Goal: Task Accomplishment & Management: Manage account settings

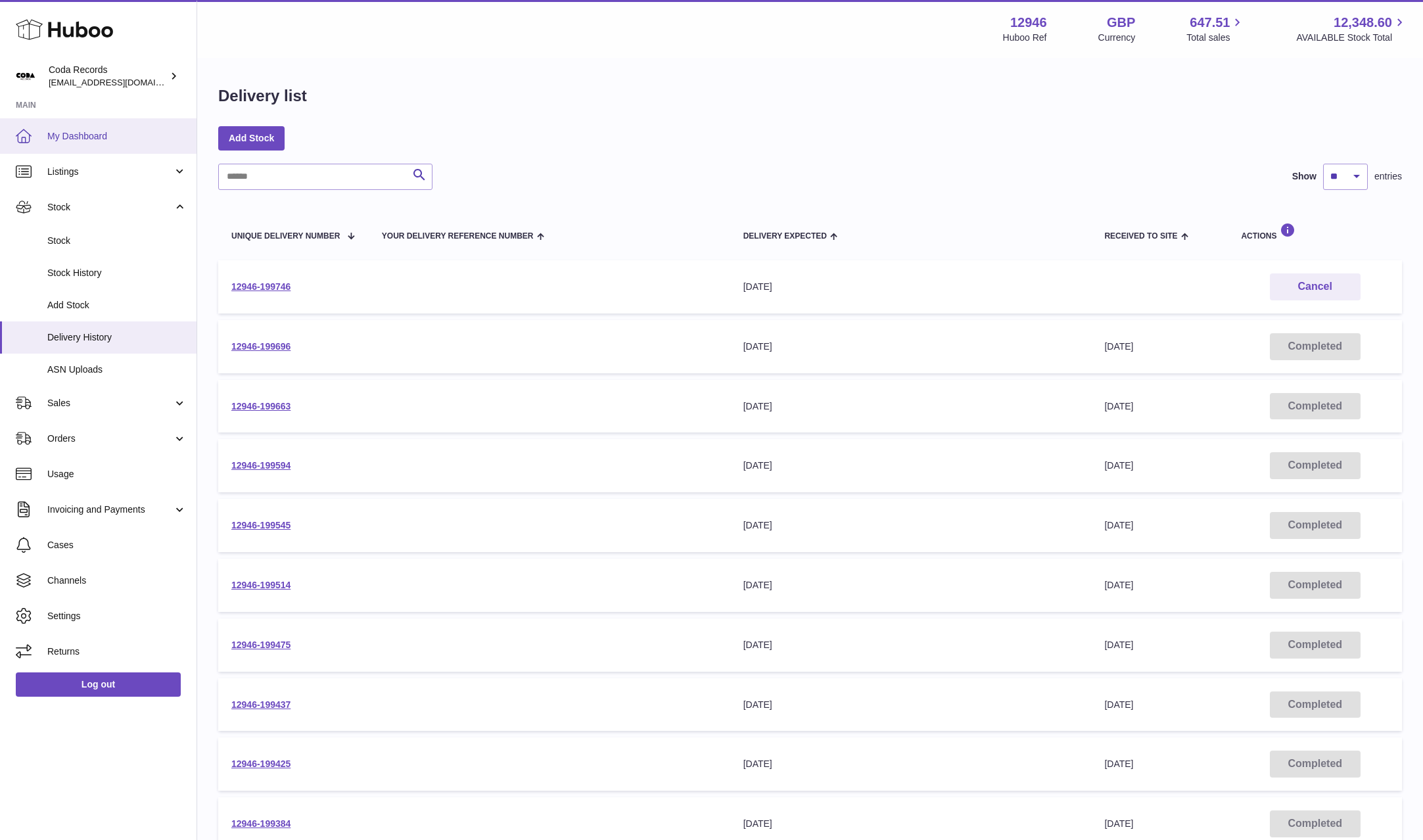
click at [98, 145] on link "My Dashboard" at bounding box center [98, 135] width 196 height 35
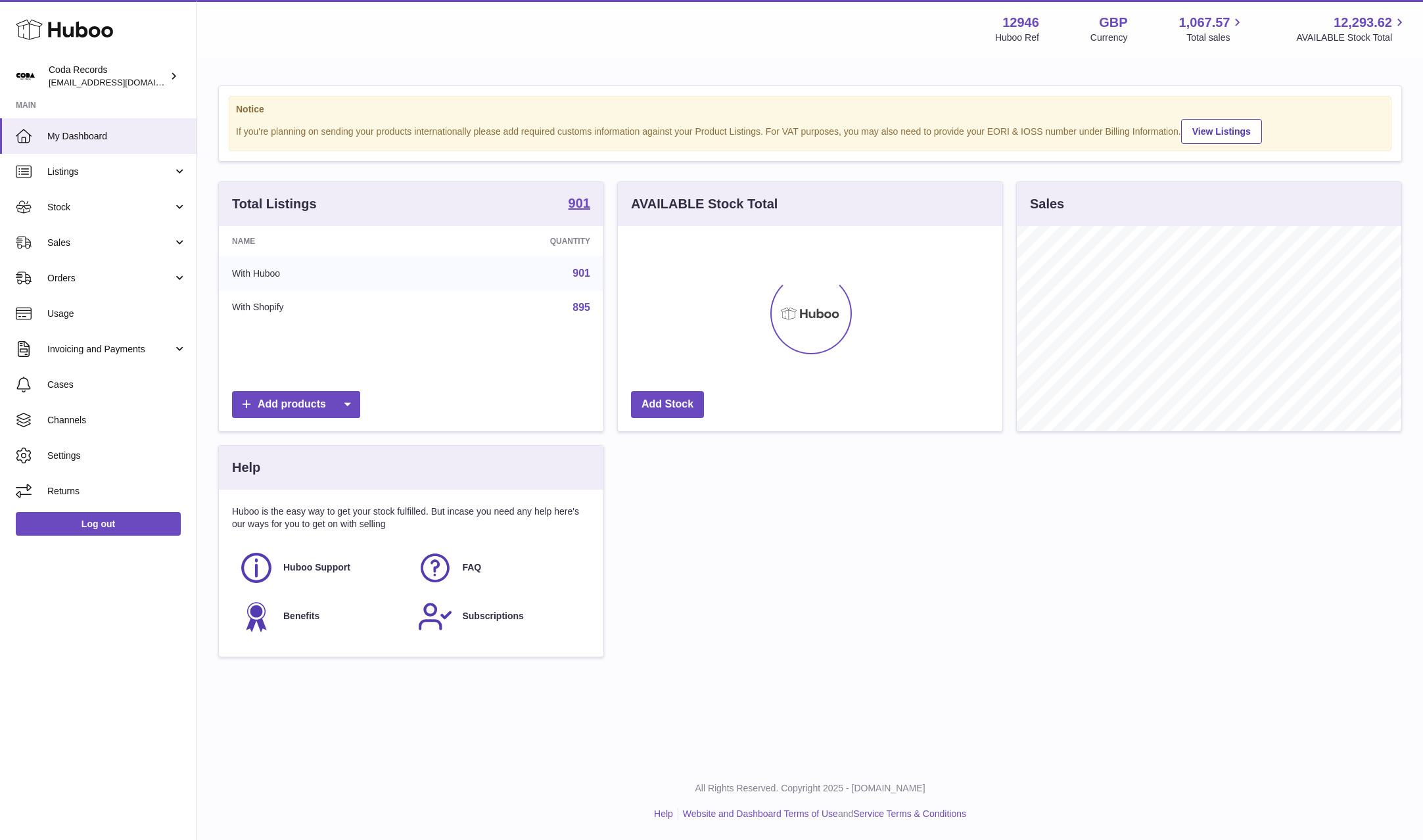
scroll to position [205, 385]
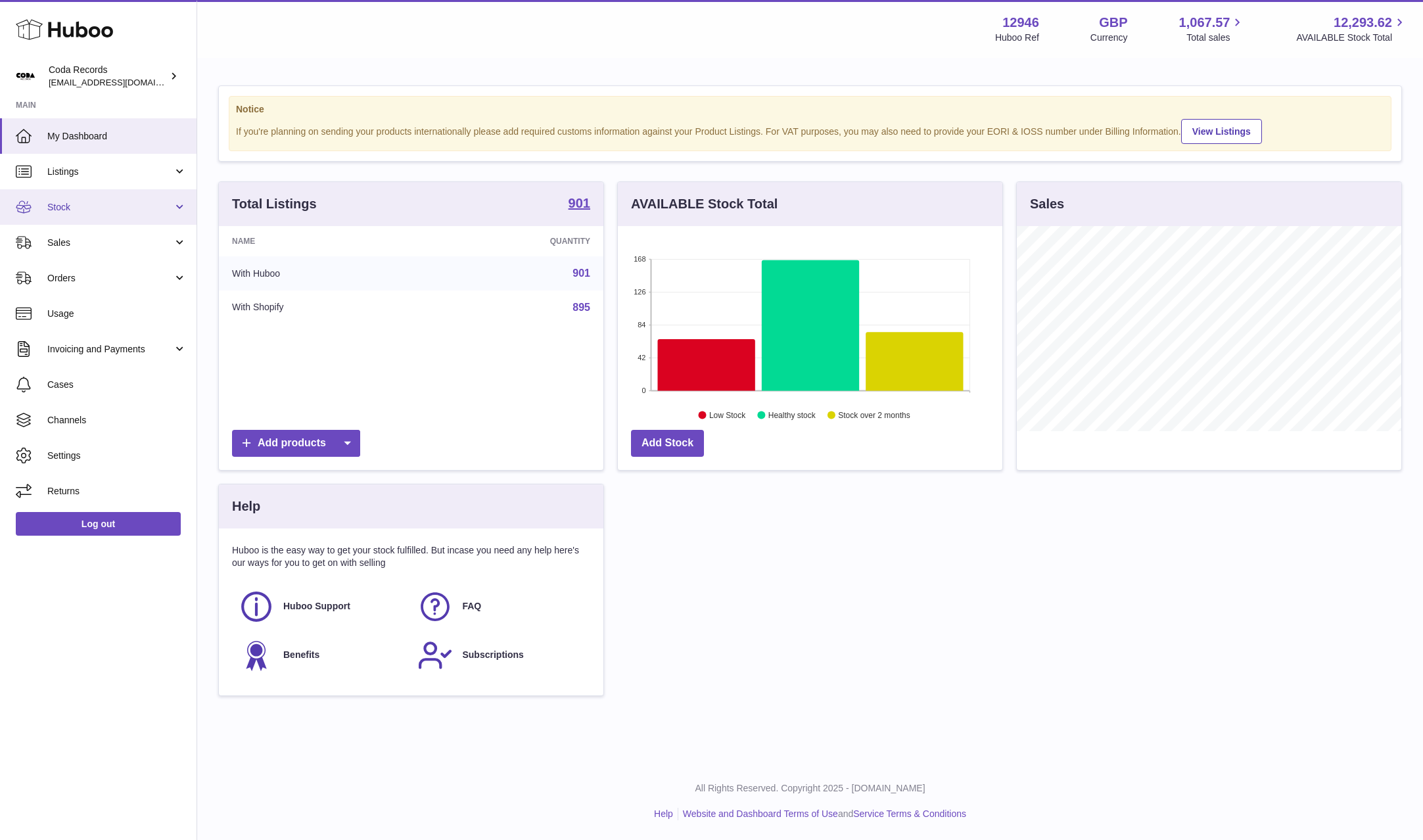
click at [99, 215] on link "Stock" at bounding box center [98, 207] width 196 height 35
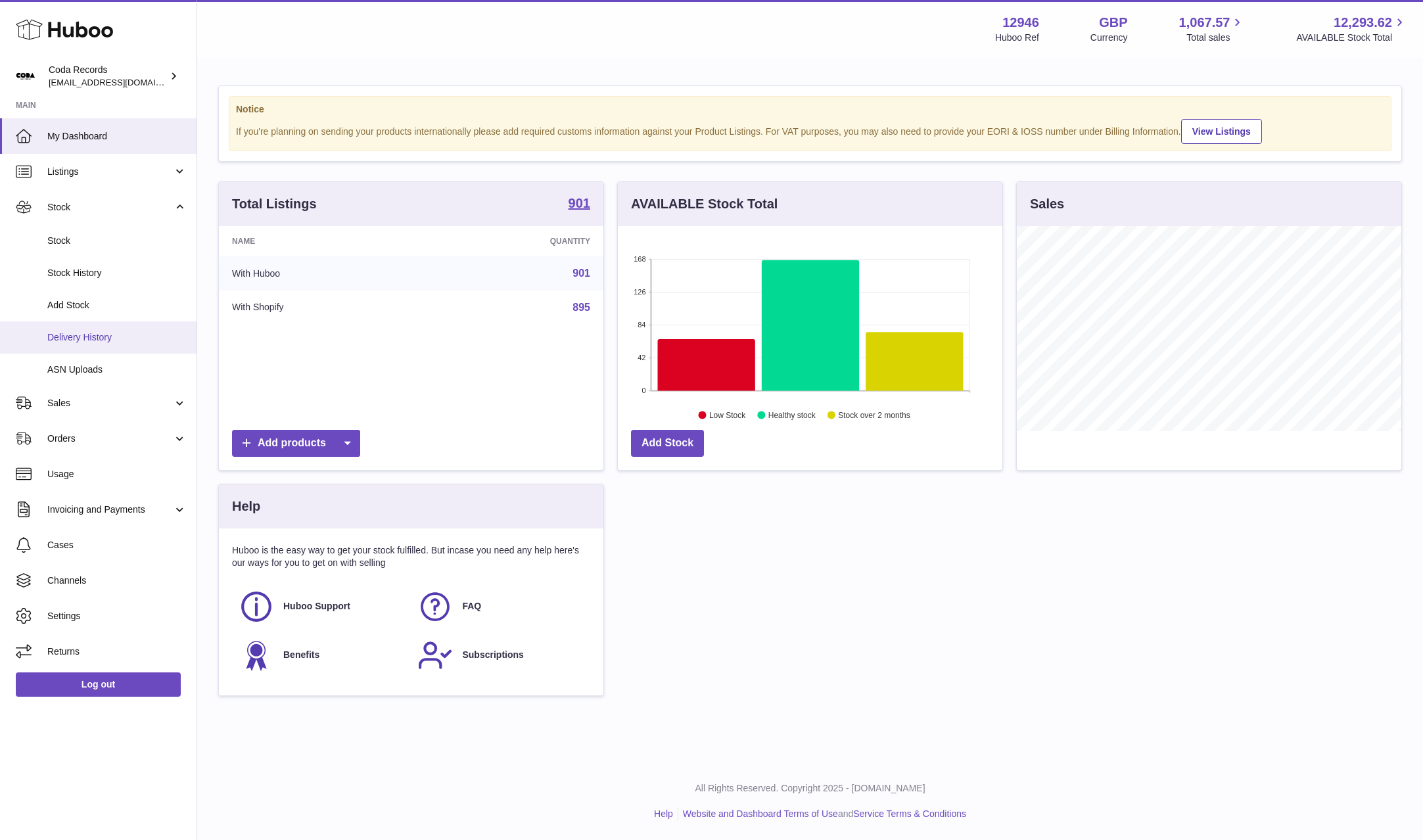
drag, startPoint x: 118, startPoint y: 333, endPoint x: 133, endPoint y: 329, distance: 15.5
click at [118, 333] on span "Delivery History" at bounding box center [117, 337] width 139 height 13
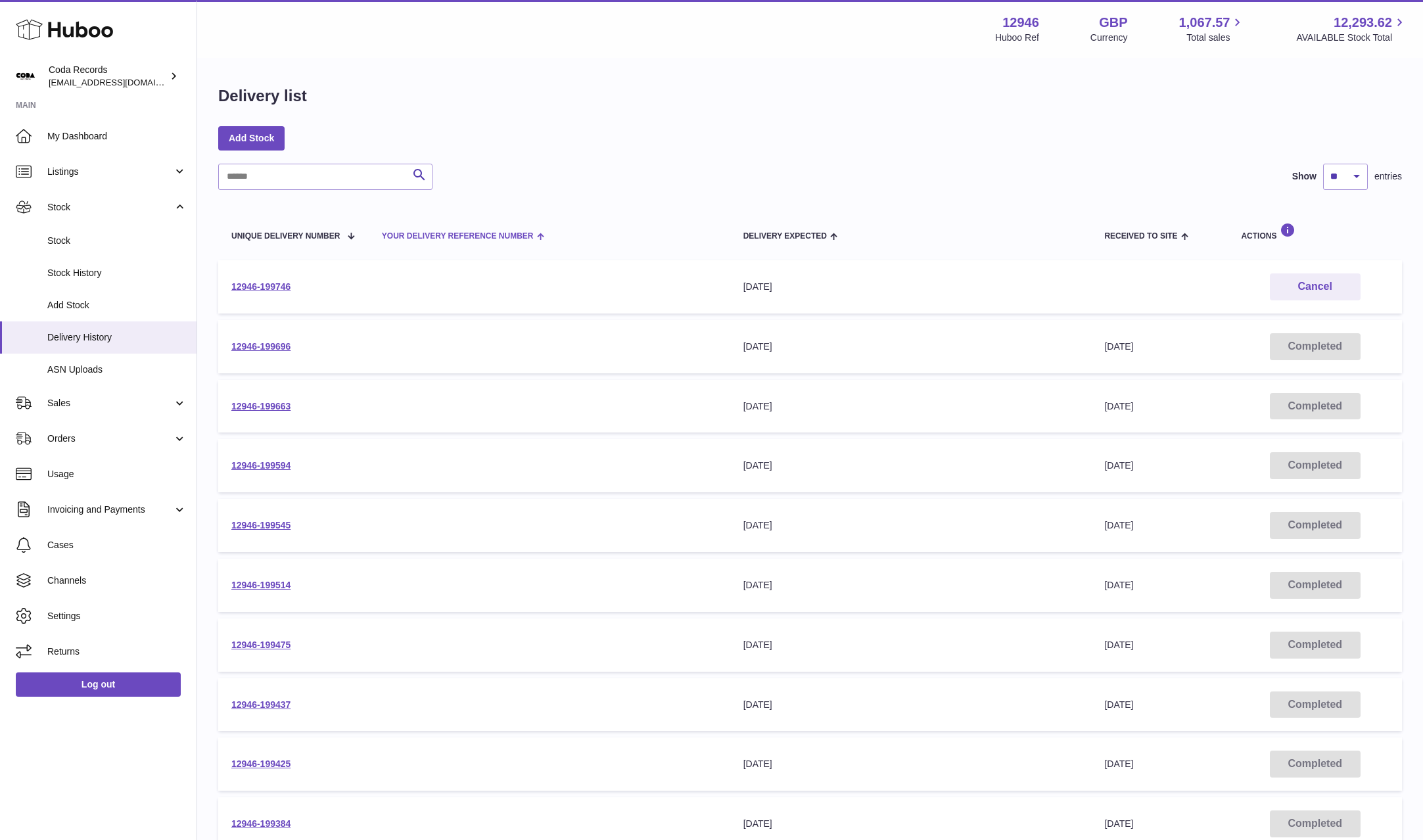
drag, startPoint x: 257, startPoint y: 346, endPoint x: 492, endPoint y: 241, distance: 257.4
click at [257, 346] on link "12946-199696" at bounding box center [261, 346] width 59 height 10
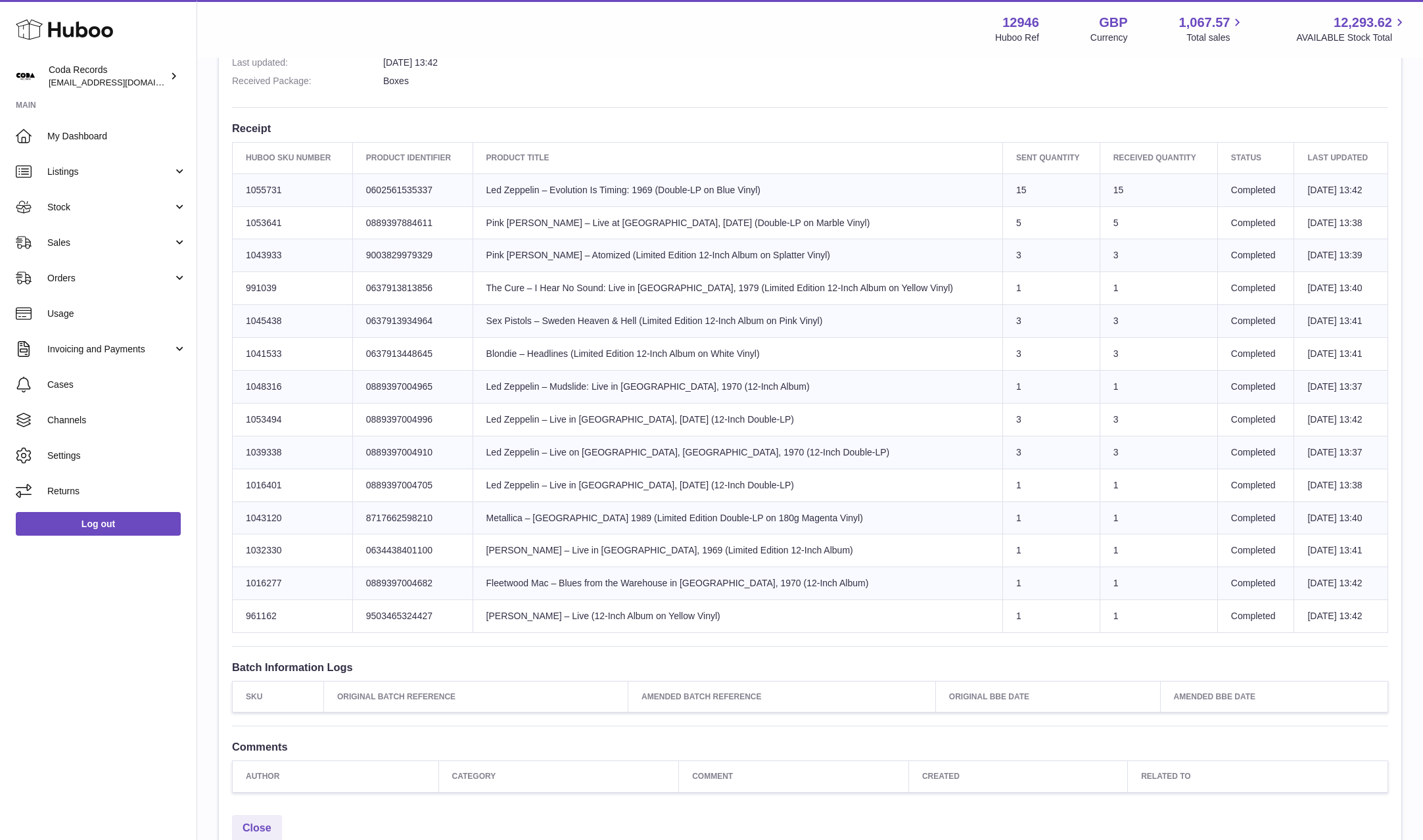
scroll to position [534, 0]
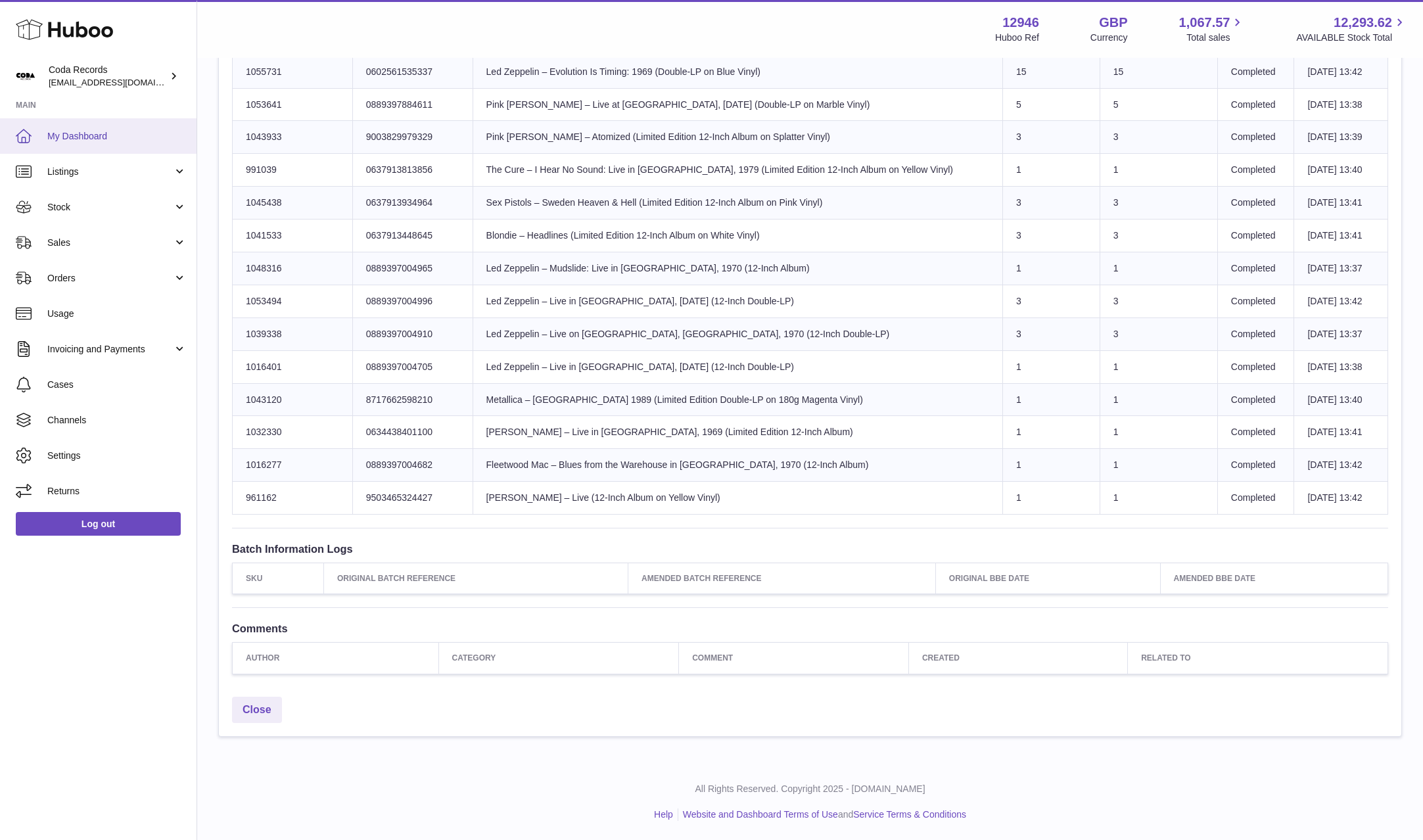
click at [75, 135] on span "My Dashboard" at bounding box center [117, 136] width 139 height 13
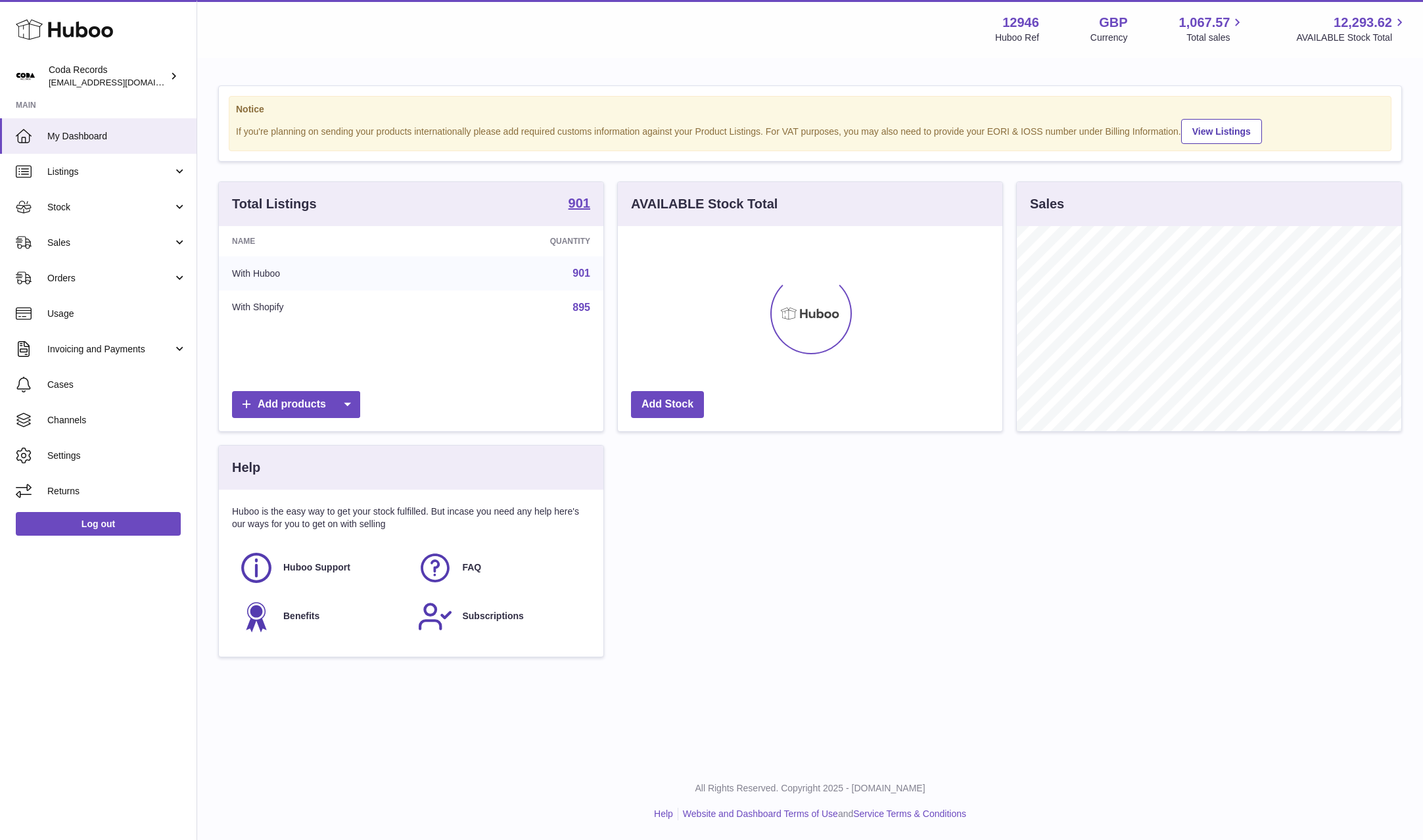
scroll to position [205, 385]
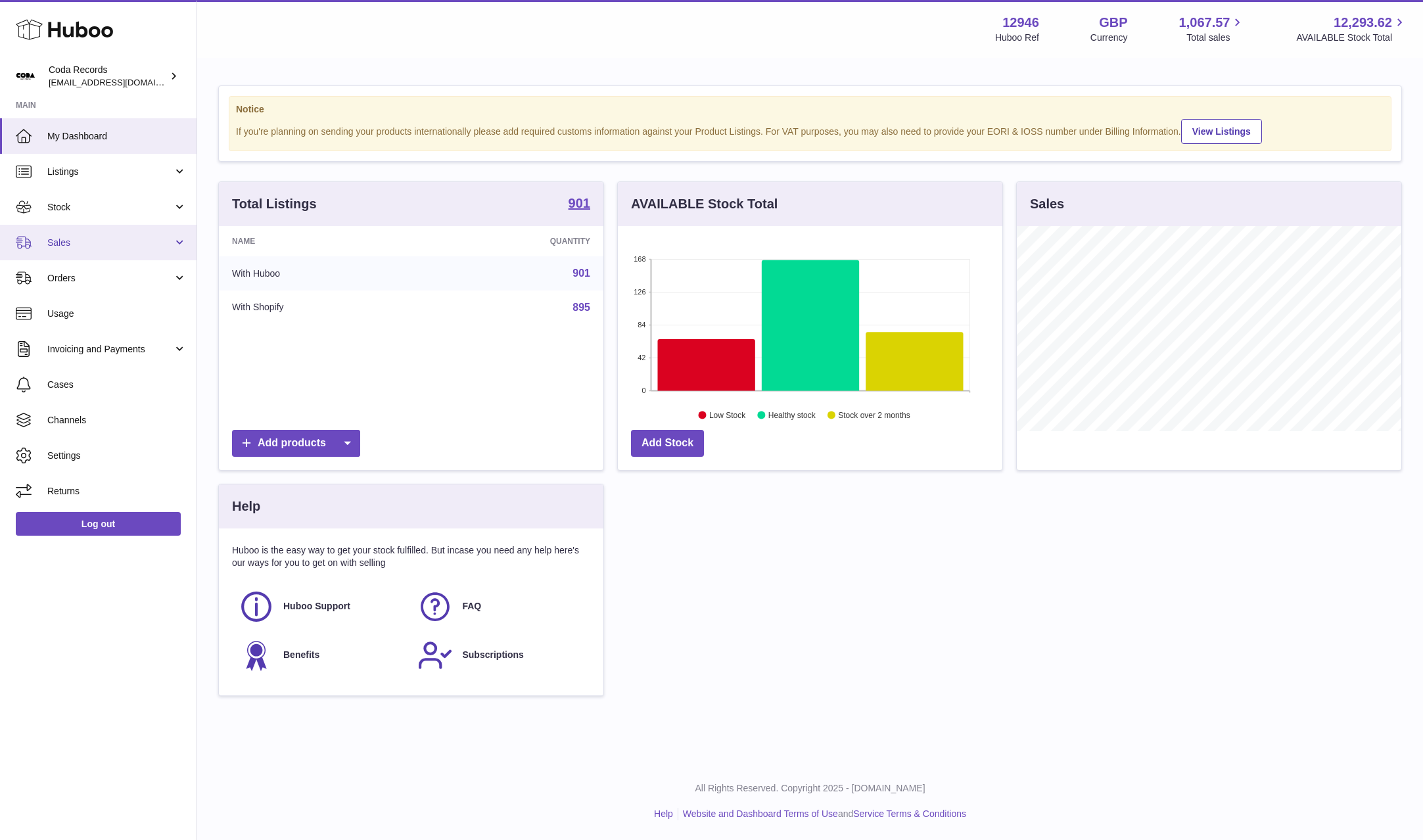
click at [59, 247] on span "Sales" at bounding box center [110, 243] width 126 height 13
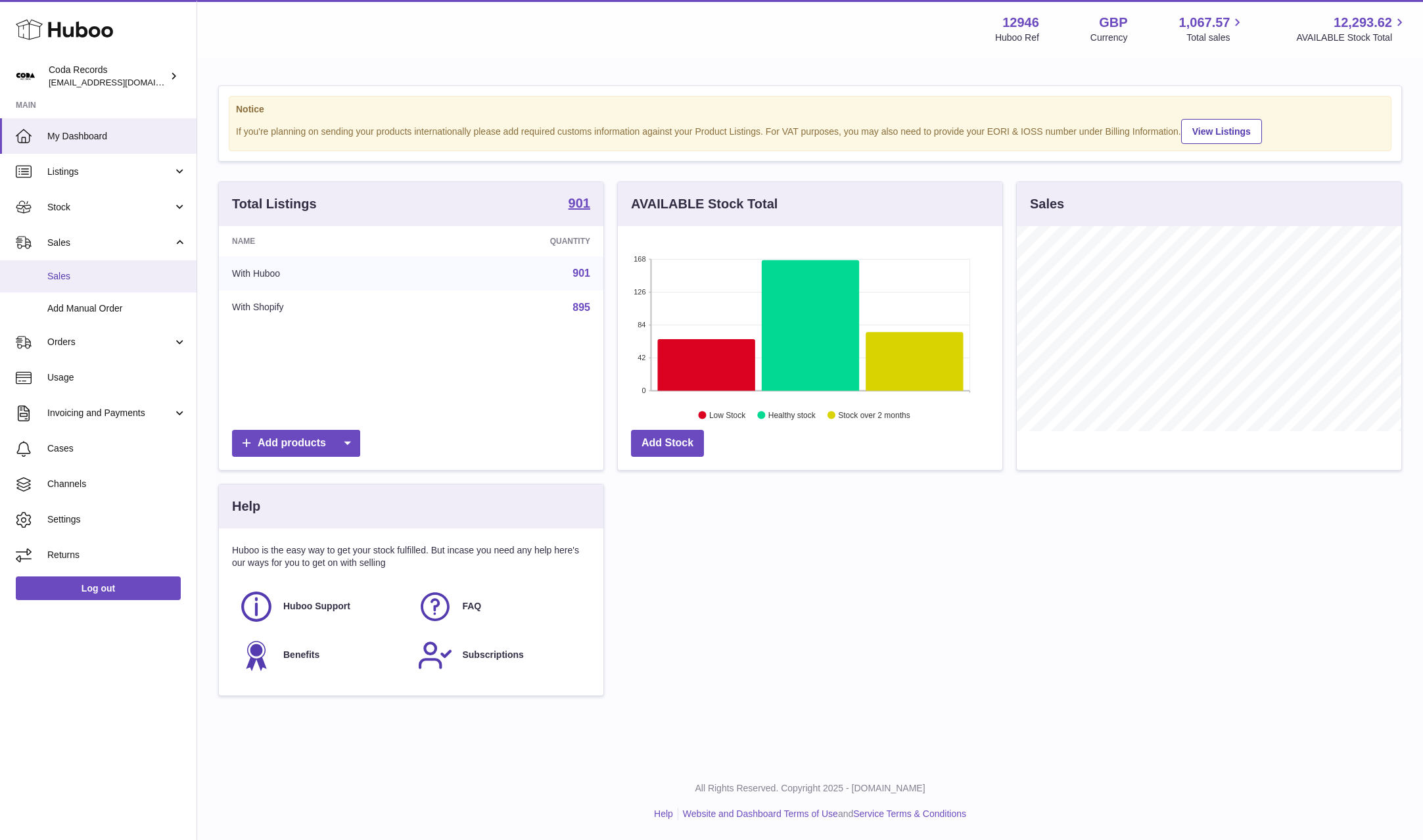
drag, startPoint x: 79, startPoint y: 269, endPoint x: 98, endPoint y: 271, distance: 19.1
click at [79, 270] on span "Sales" at bounding box center [117, 276] width 139 height 13
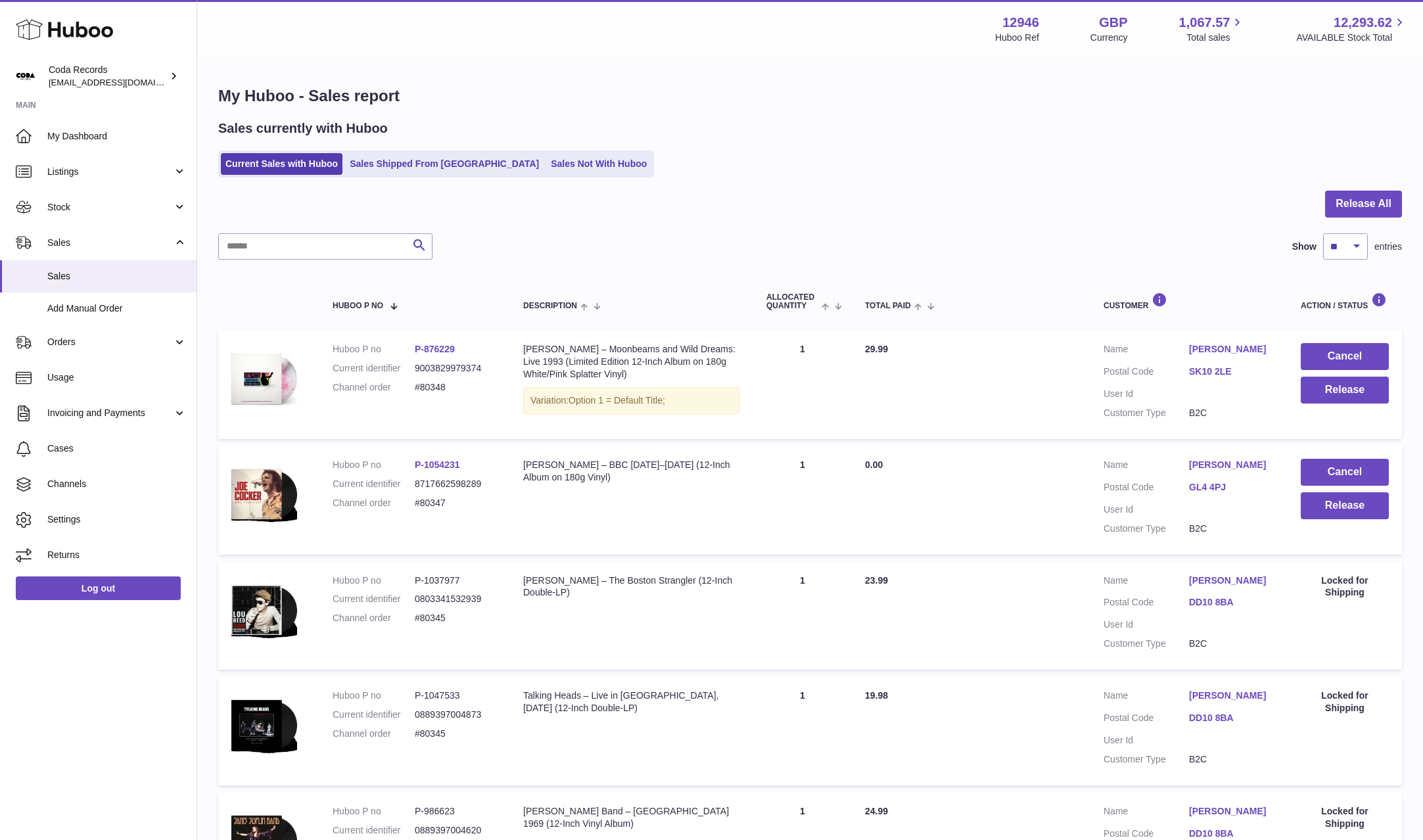
click at [1226, 352] on link "[PERSON_NAME]" at bounding box center [1231, 349] width 85 height 13
drag, startPoint x: 1095, startPoint y: 380, endPoint x: 1250, endPoint y: 395, distance: 155.7
click at [1106, 381] on div at bounding box center [711, 420] width 1423 height 840
click at [1337, 394] on button "Release" at bounding box center [1345, 390] width 88 height 27
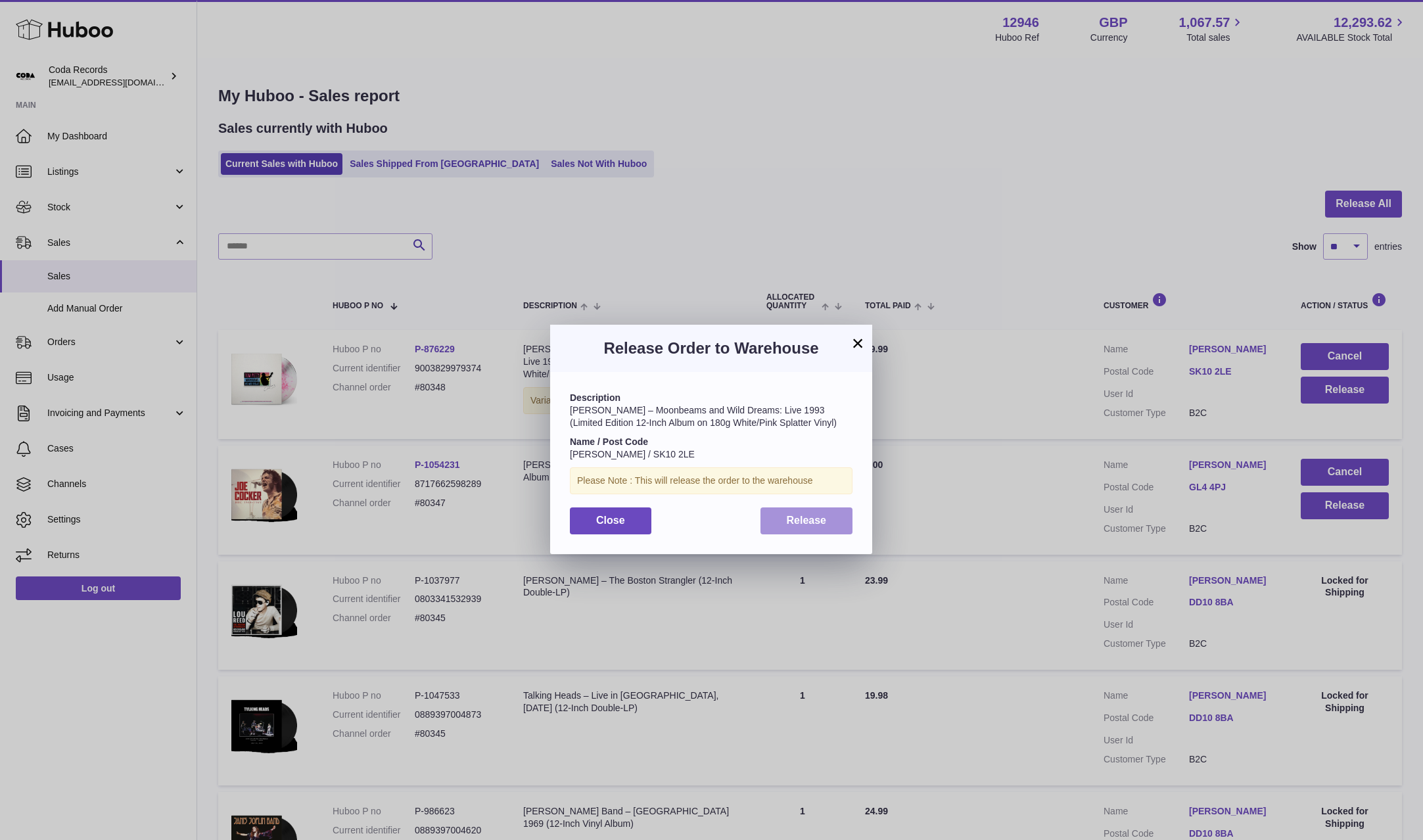
click at [814, 522] on span "Release" at bounding box center [807, 520] width 40 height 11
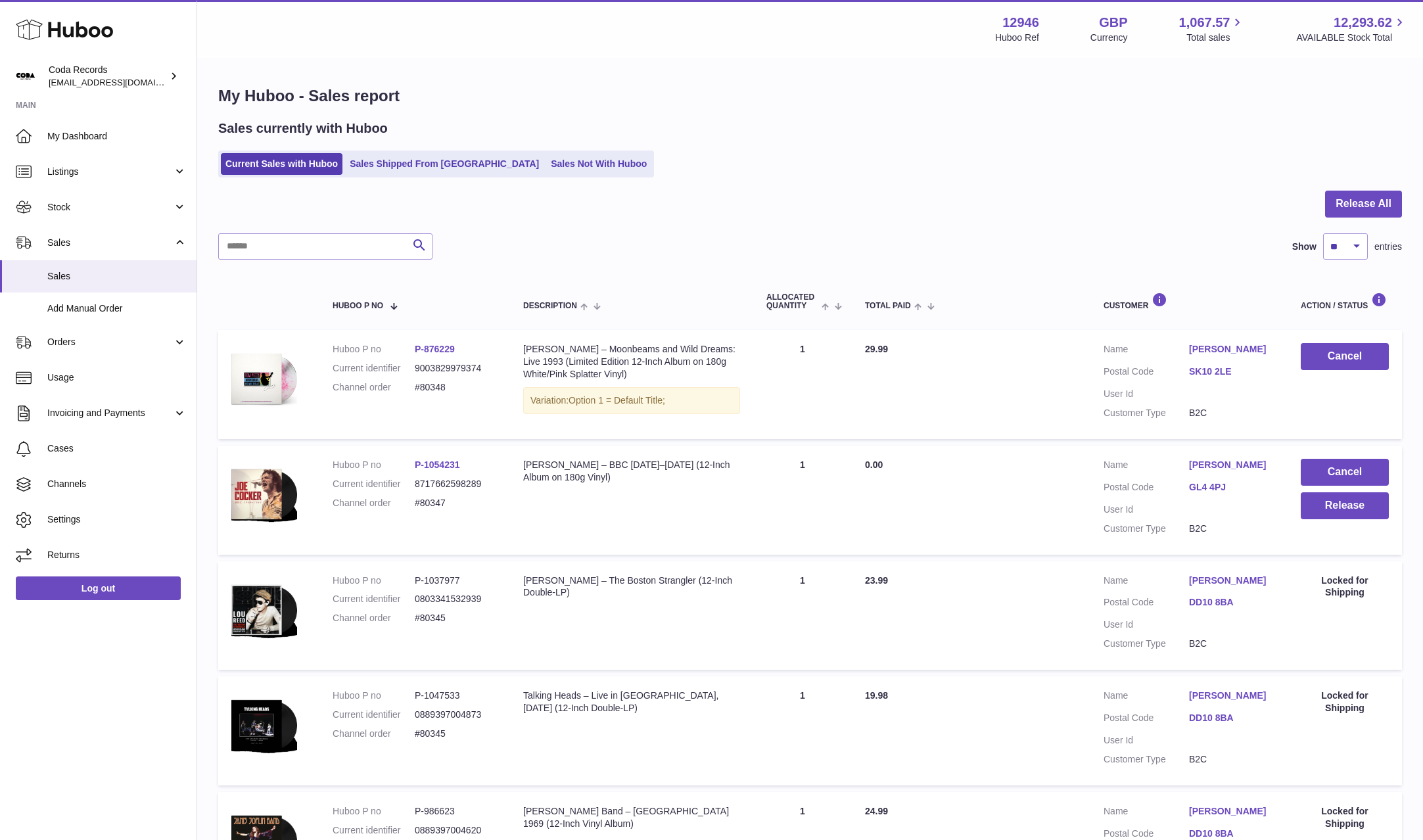
drag, startPoint x: 102, startPoint y: 351, endPoint x: 100, endPoint y: 361, distance: 10.2
click at [101, 351] on link "Orders" at bounding box center [98, 342] width 196 height 35
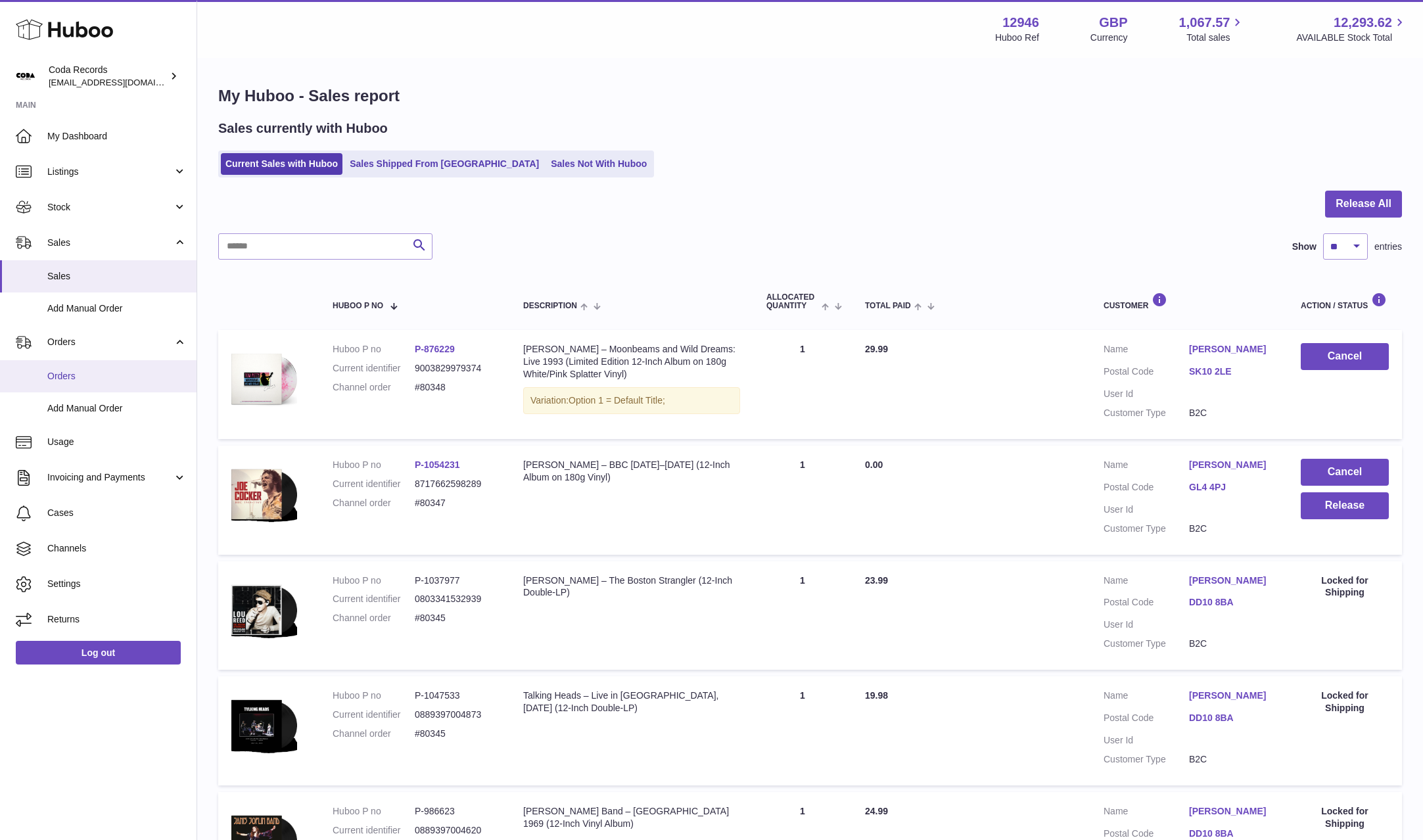
click at [97, 391] on link "Orders" at bounding box center [98, 375] width 196 height 32
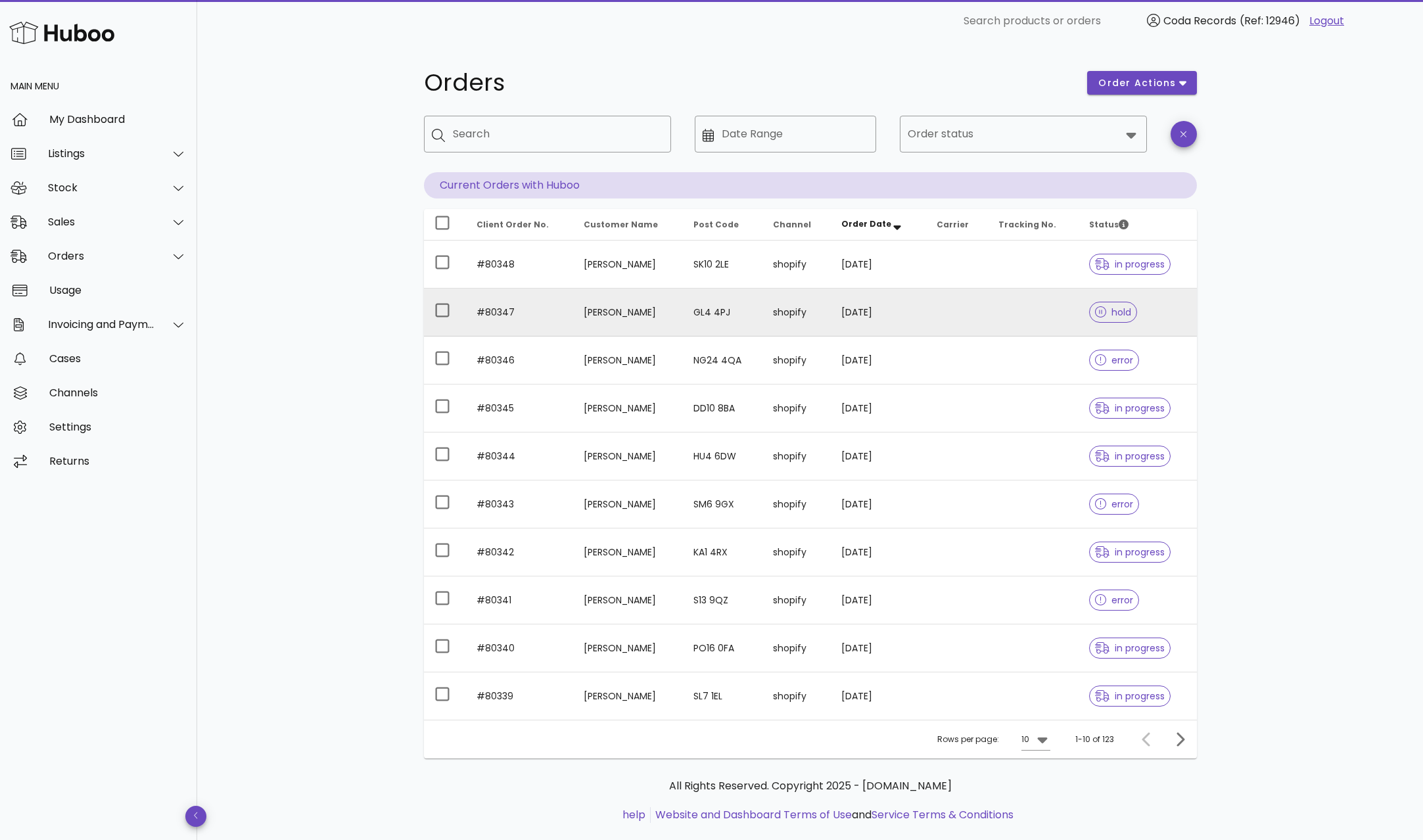
click at [619, 310] on td "[PERSON_NAME]" at bounding box center [628, 312] width 110 height 48
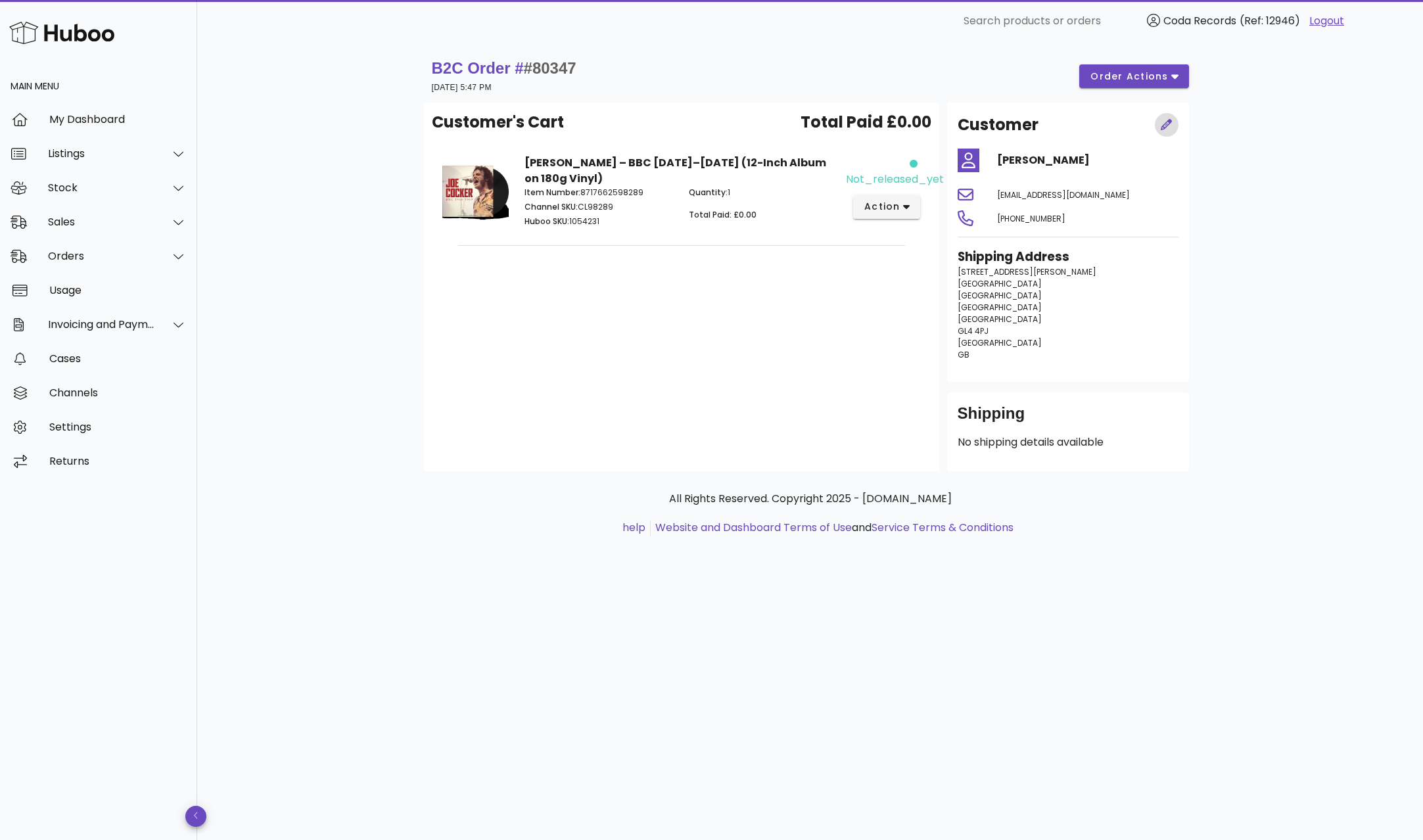
click at [1166, 127] on icon "button" at bounding box center [1166, 124] width 11 height 11
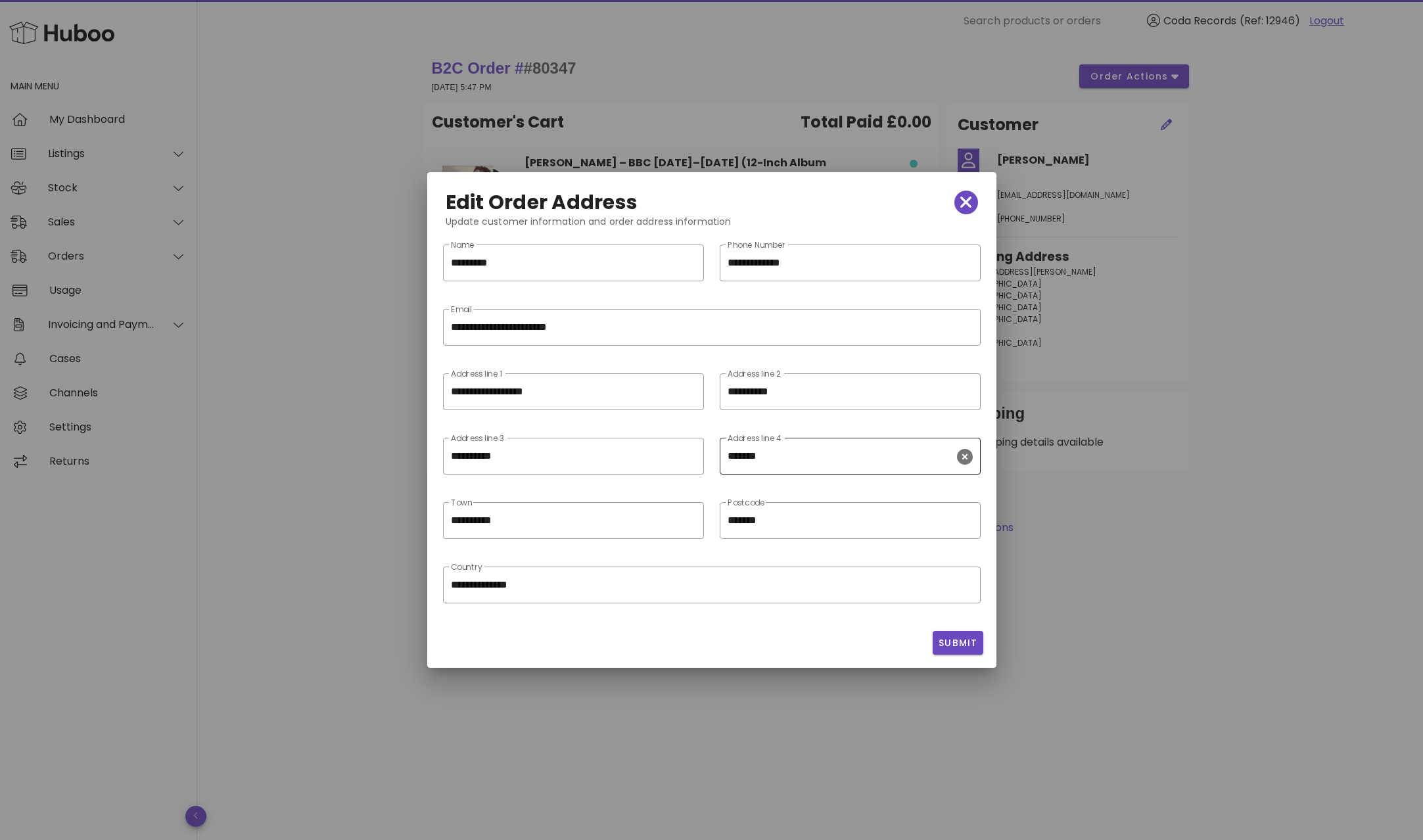
drag, startPoint x: 691, startPoint y: 454, endPoint x: 798, endPoint y: 456, distance: 107.0
click at [694, 454] on icon "clear icon" at bounding box center [688, 457] width 15 height 15
drag, startPoint x: 965, startPoint y: 460, endPoint x: 972, endPoint y: 439, distance: 22.1
click at [965, 459] on icon "clear icon" at bounding box center [965, 457] width 15 height 15
click at [967, 396] on icon "clear icon" at bounding box center [965, 392] width 15 height 15
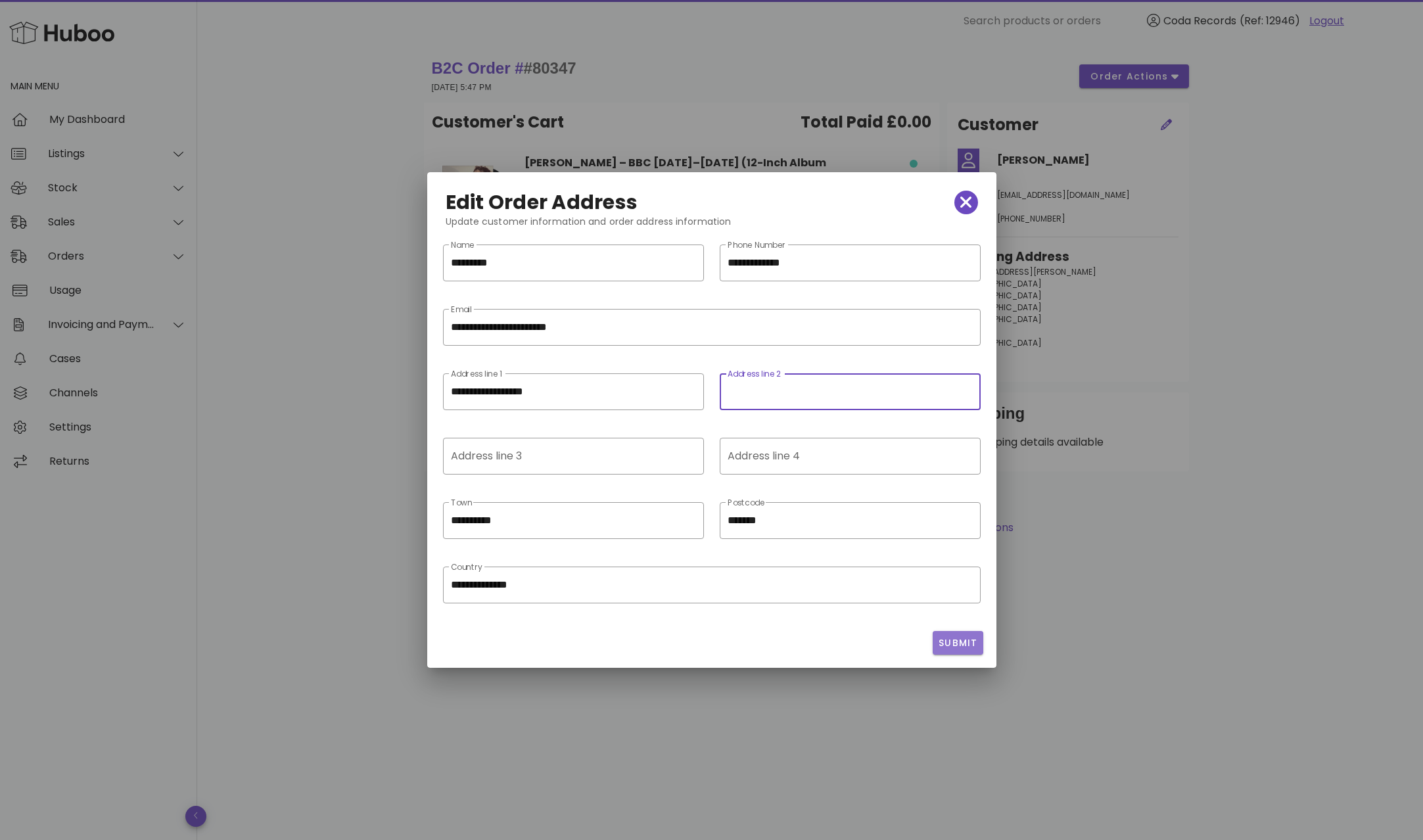
click at [962, 635] on button "Submit" at bounding box center [958, 642] width 51 height 23
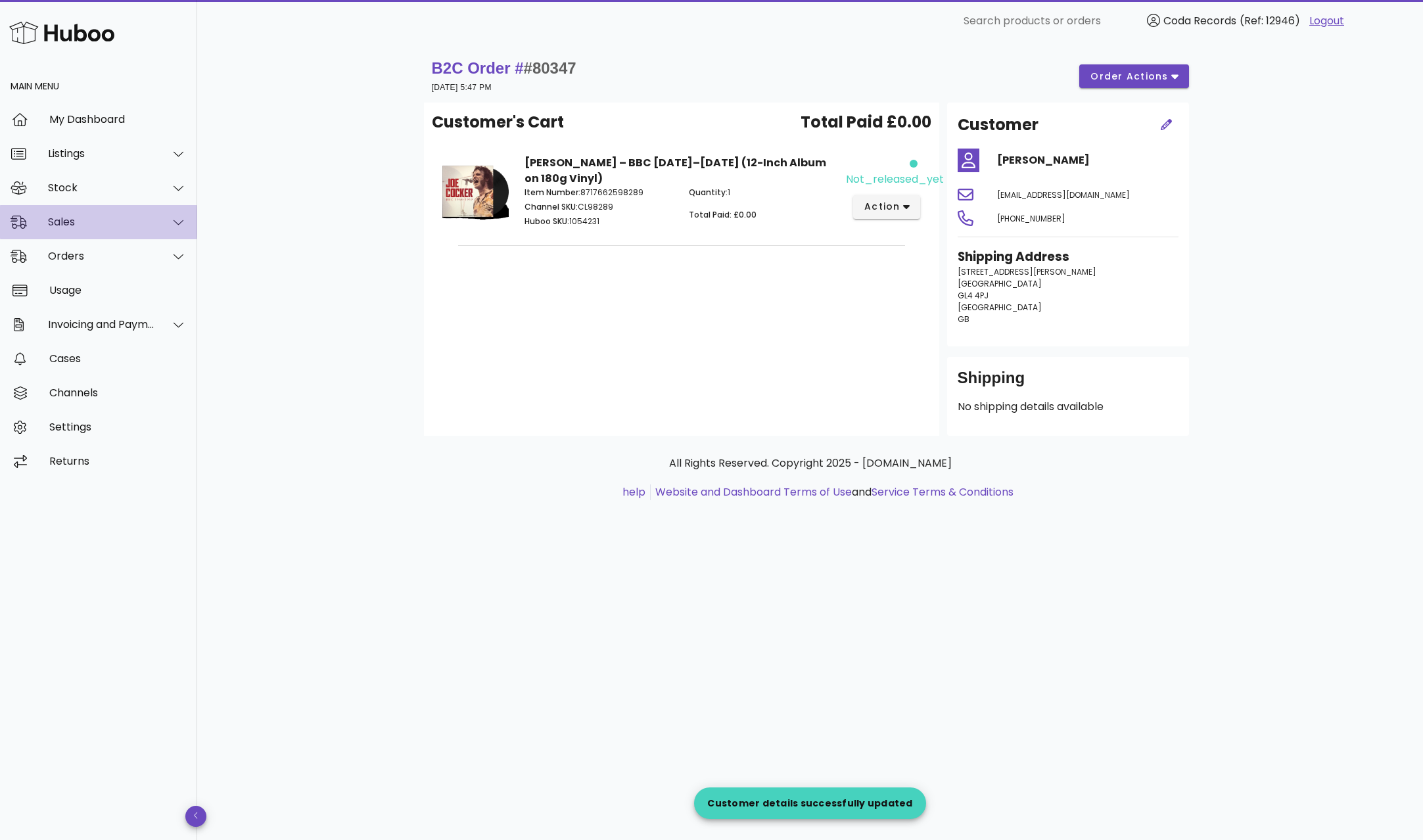
click at [98, 219] on div "Sales" at bounding box center [102, 221] width 107 height 13
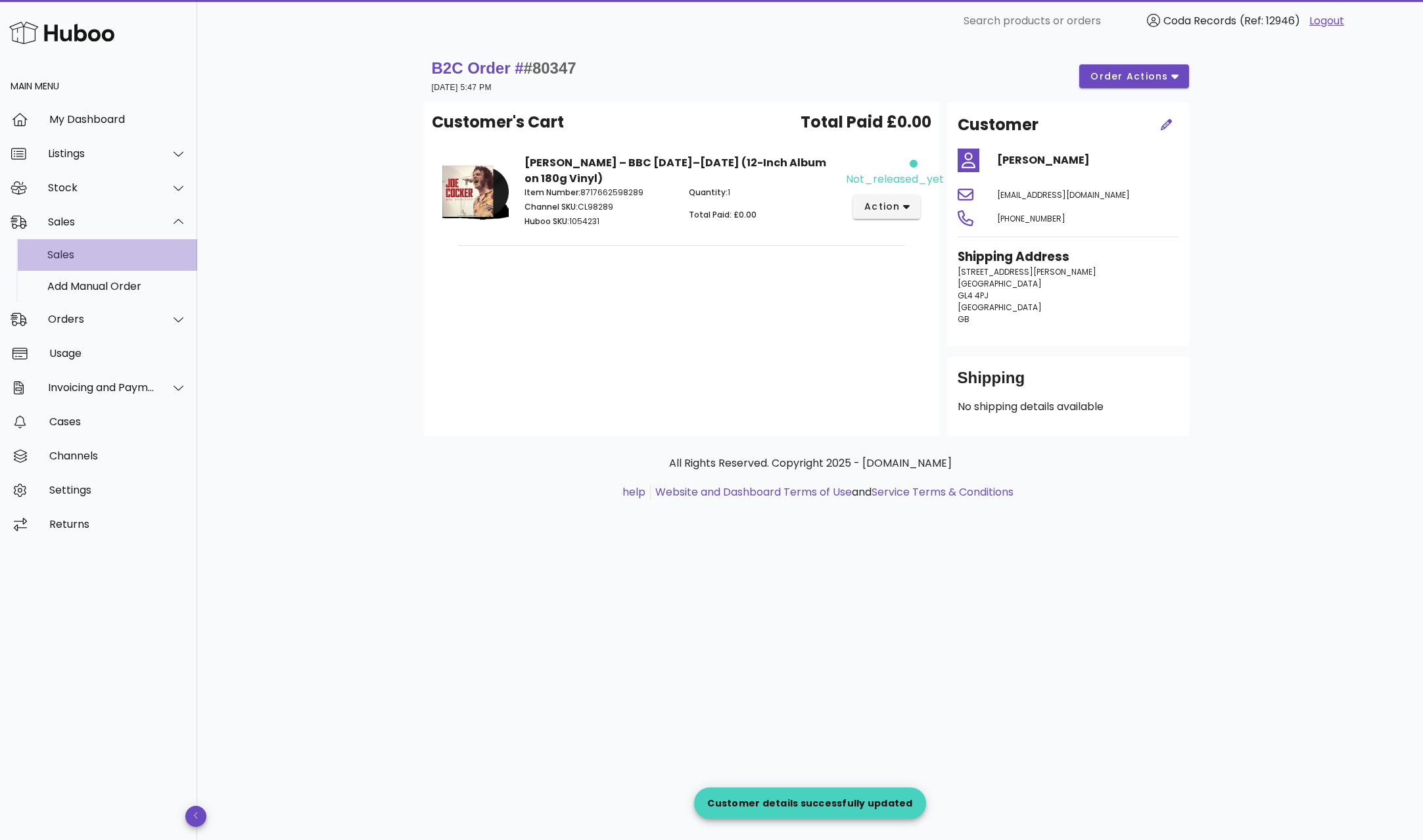
click at [104, 253] on div "Sales" at bounding box center [117, 255] width 139 height 13
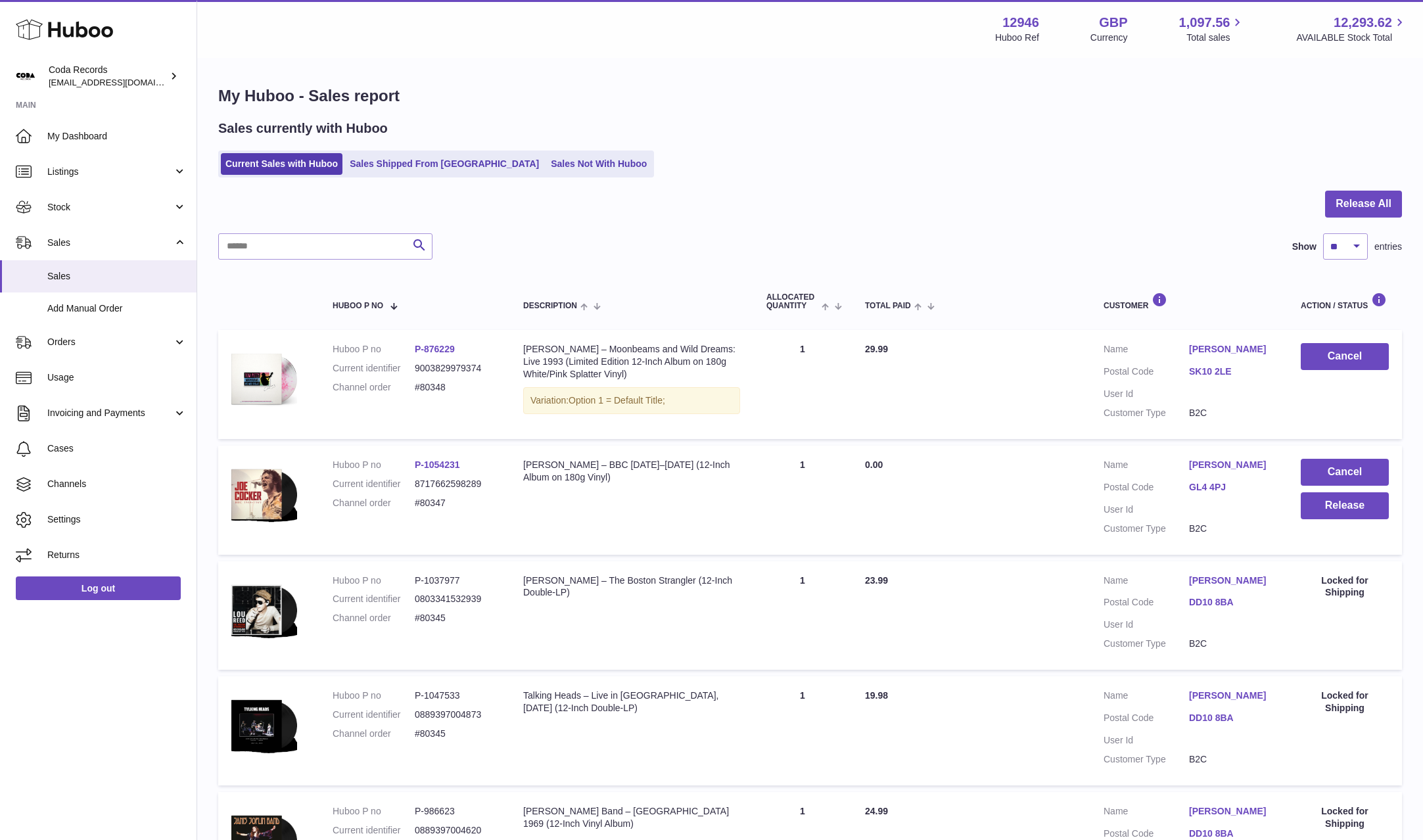
click at [1218, 466] on link "[PERSON_NAME]" at bounding box center [1231, 465] width 85 height 13
click at [1080, 523] on div at bounding box center [711, 420] width 1423 height 840
click at [1353, 502] on button "Release" at bounding box center [1345, 505] width 88 height 27
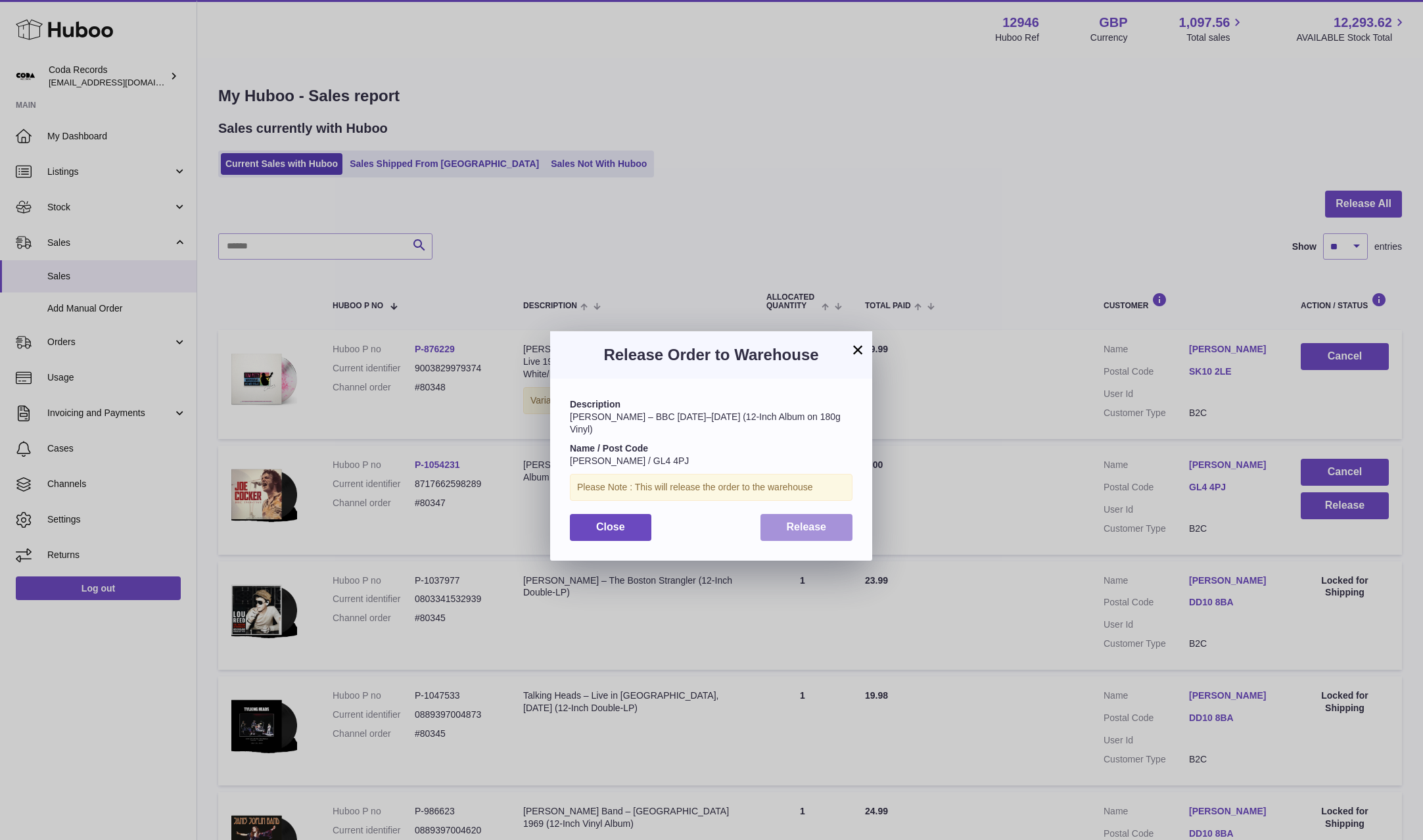
click at [827, 514] on button "Release" at bounding box center [807, 527] width 93 height 27
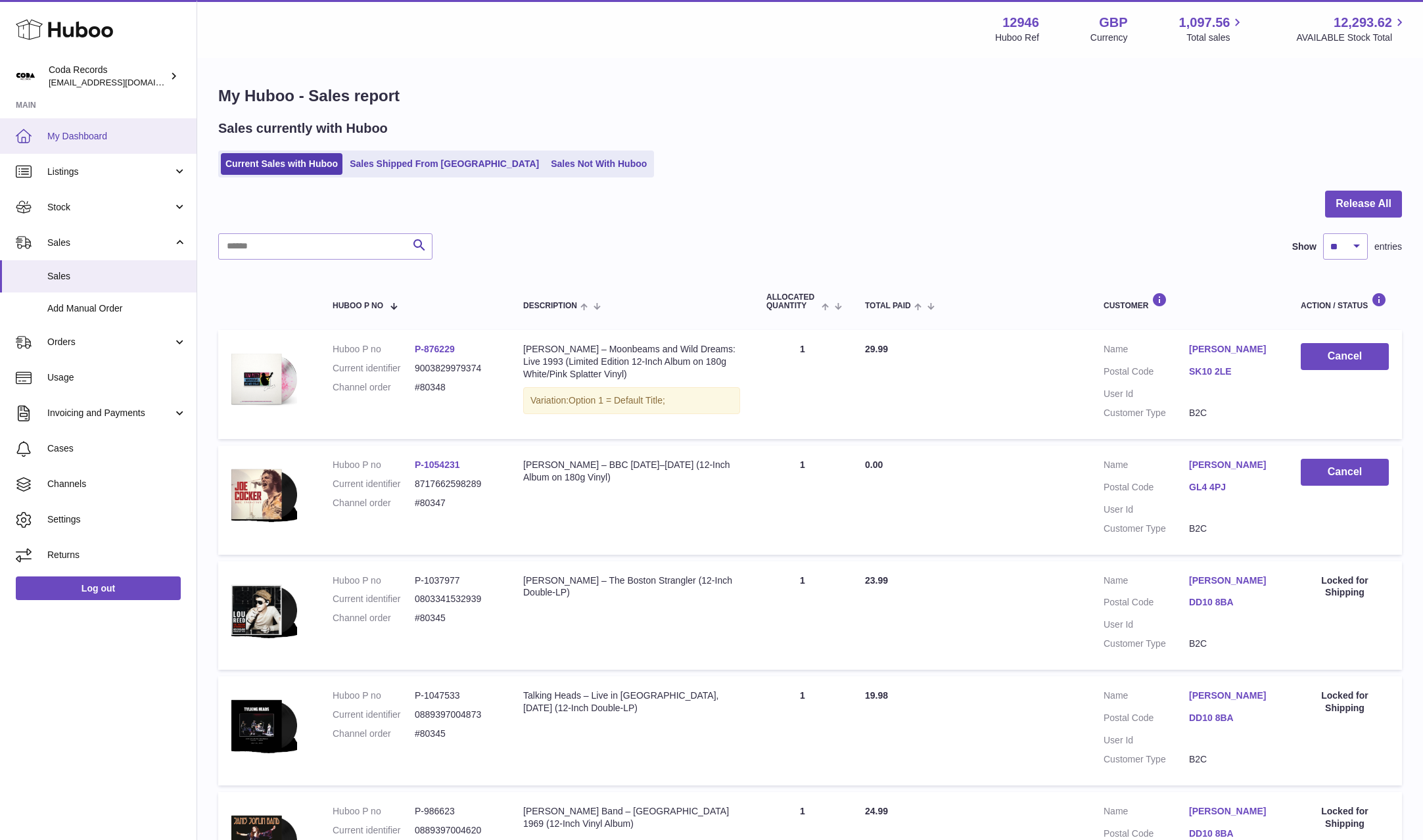
click at [102, 136] on span "My Dashboard" at bounding box center [117, 136] width 139 height 13
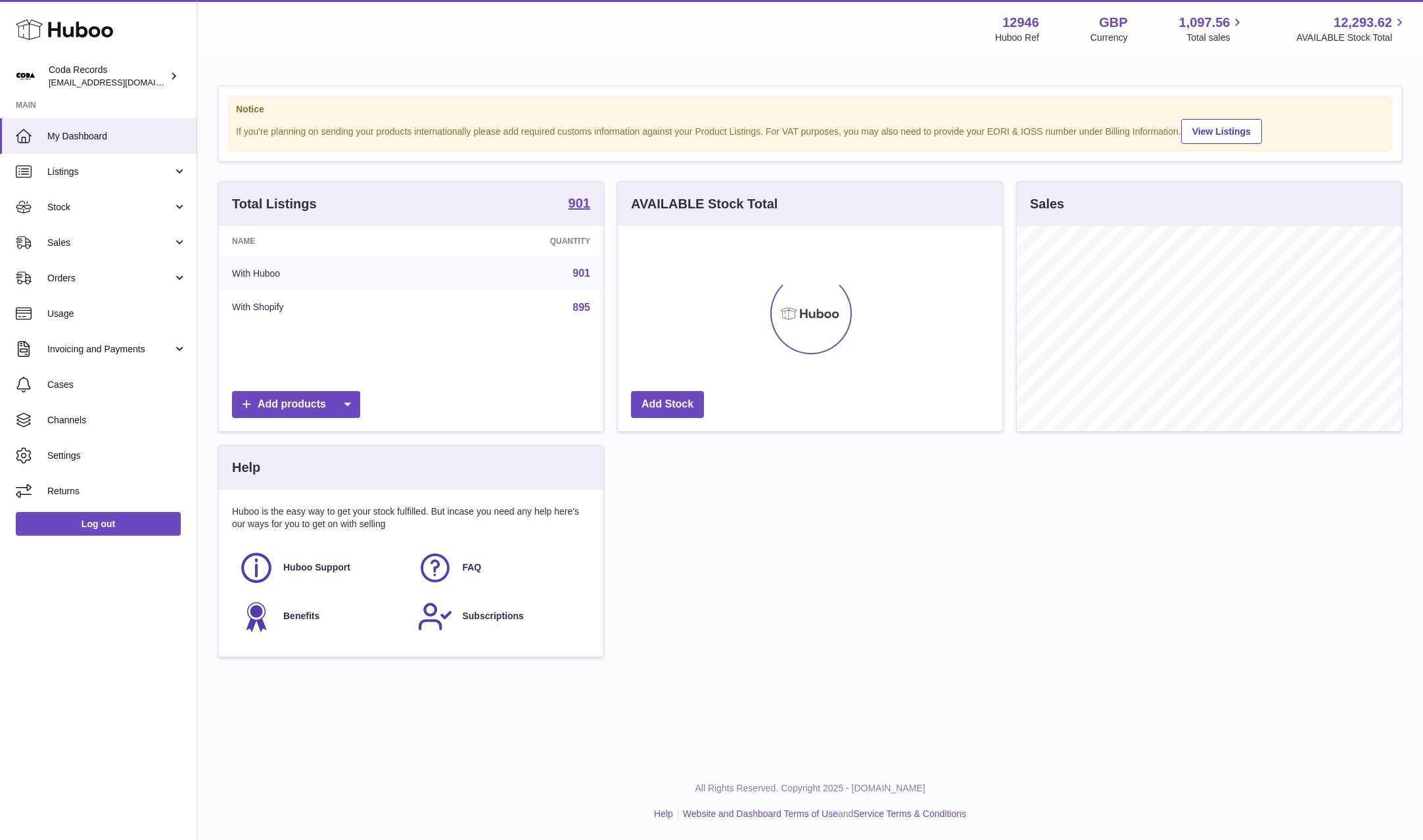
scroll to position [205, 385]
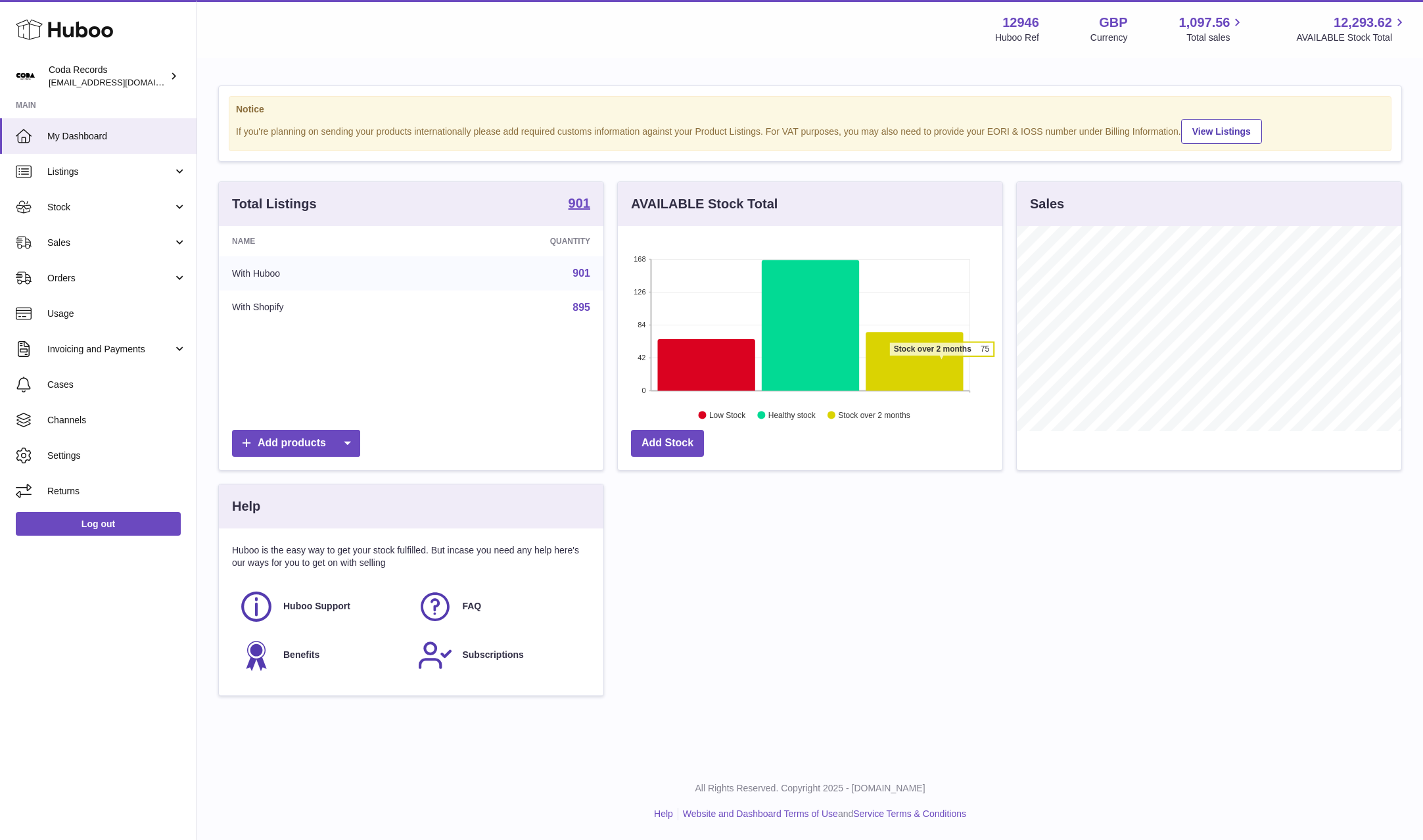
drag, startPoint x: 941, startPoint y: 363, endPoint x: 930, endPoint y: 363, distance: 11.0
click at [941, 363] on icon at bounding box center [914, 361] width 97 height 59
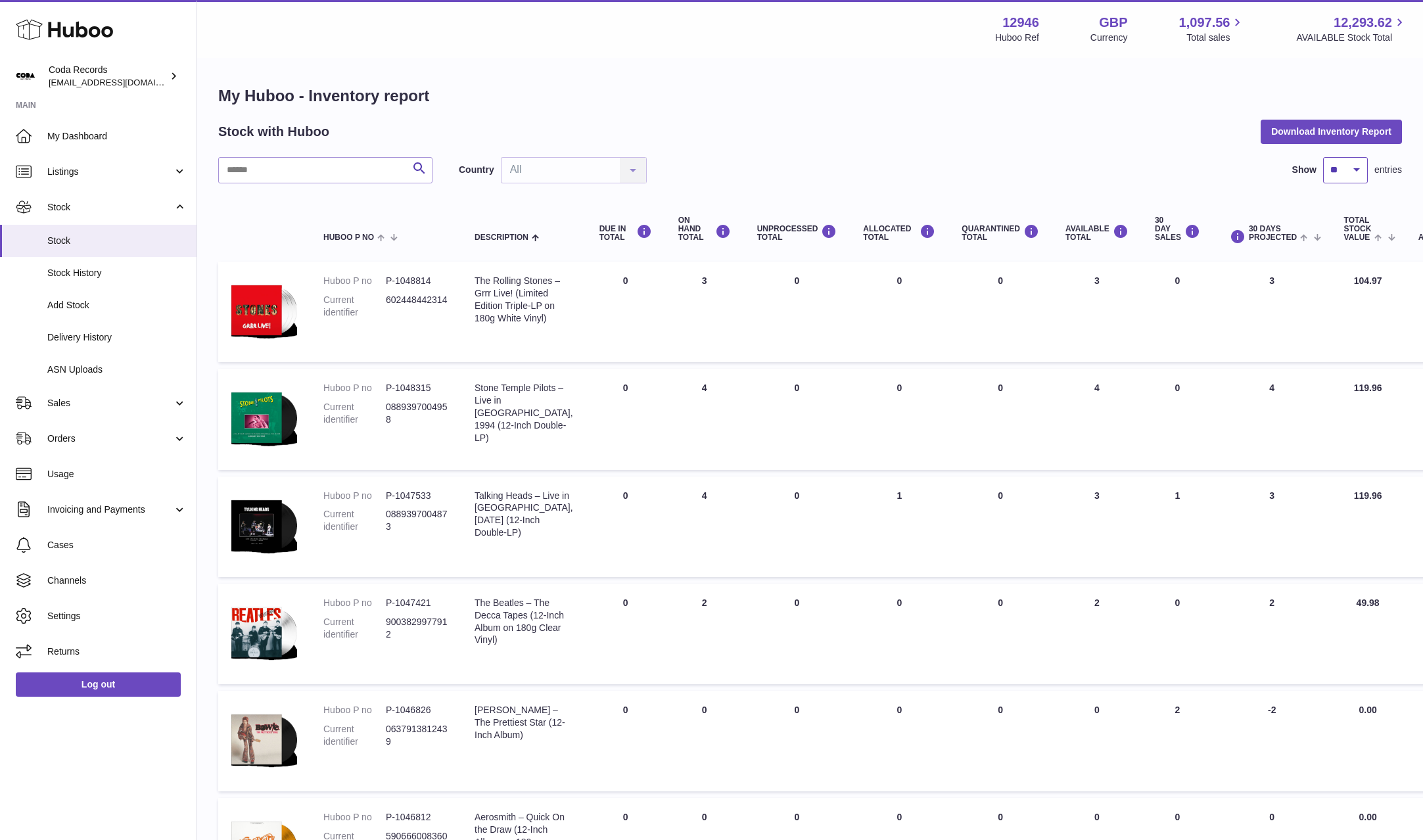
click at [1355, 174] on select "** ** ** ***" at bounding box center [1346, 170] width 45 height 27
select select "***"
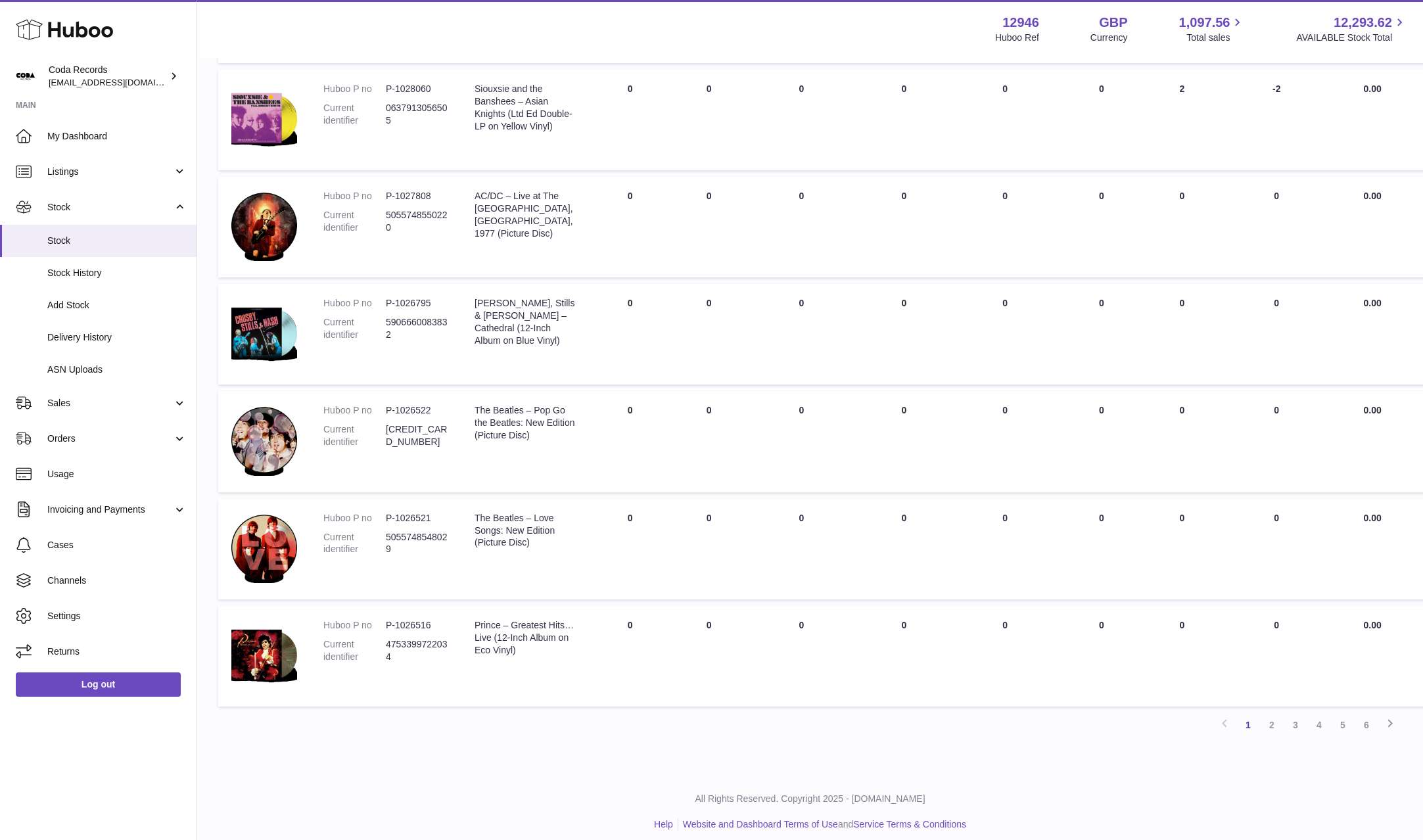
scroll to position [10290, 0]
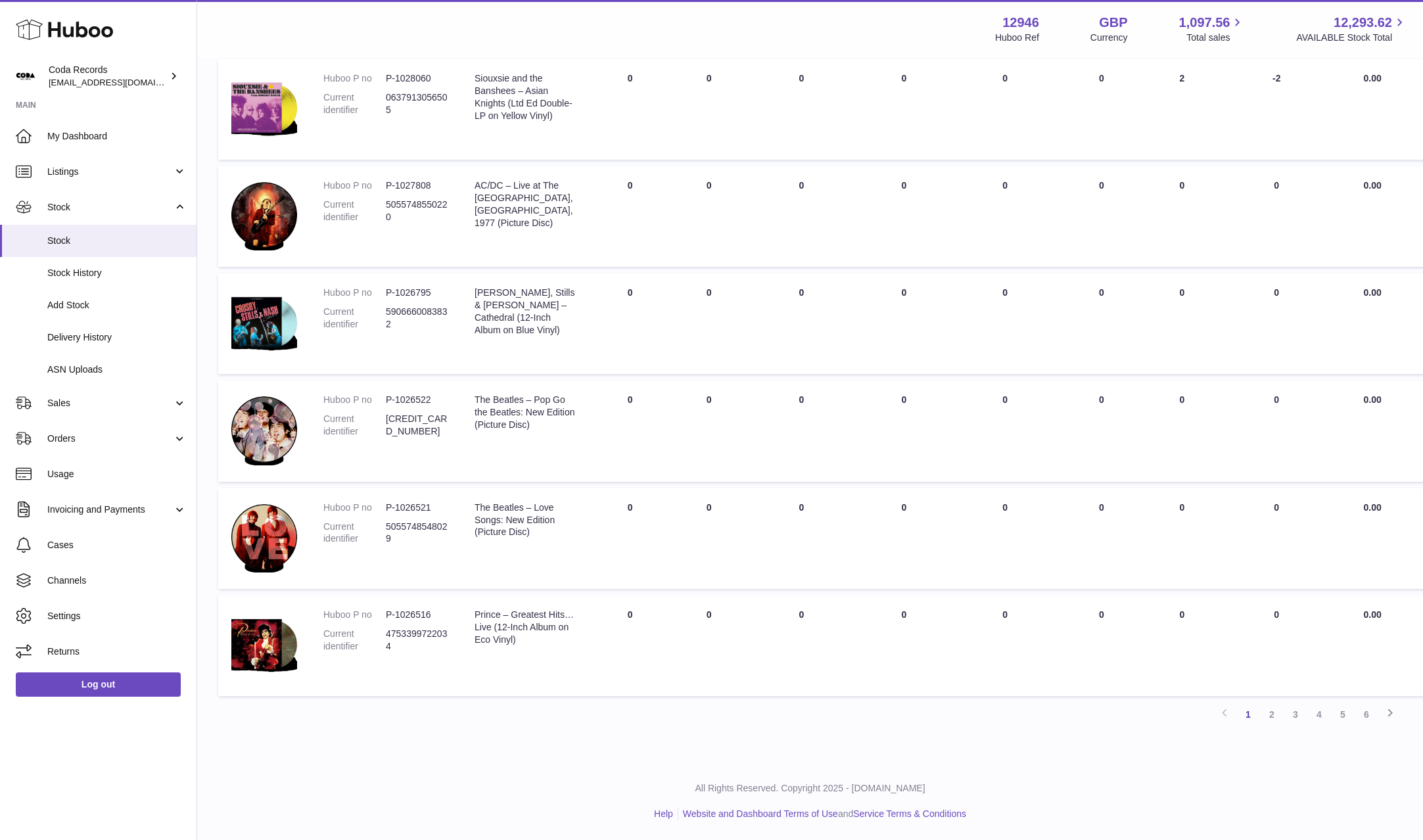
drag, startPoint x: 1278, startPoint y: 756, endPoint x: 1271, endPoint y: 746, distance: 12.2
click at [1278, 726] on link "2" at bounding box center [1271, 713] width 23 height 23
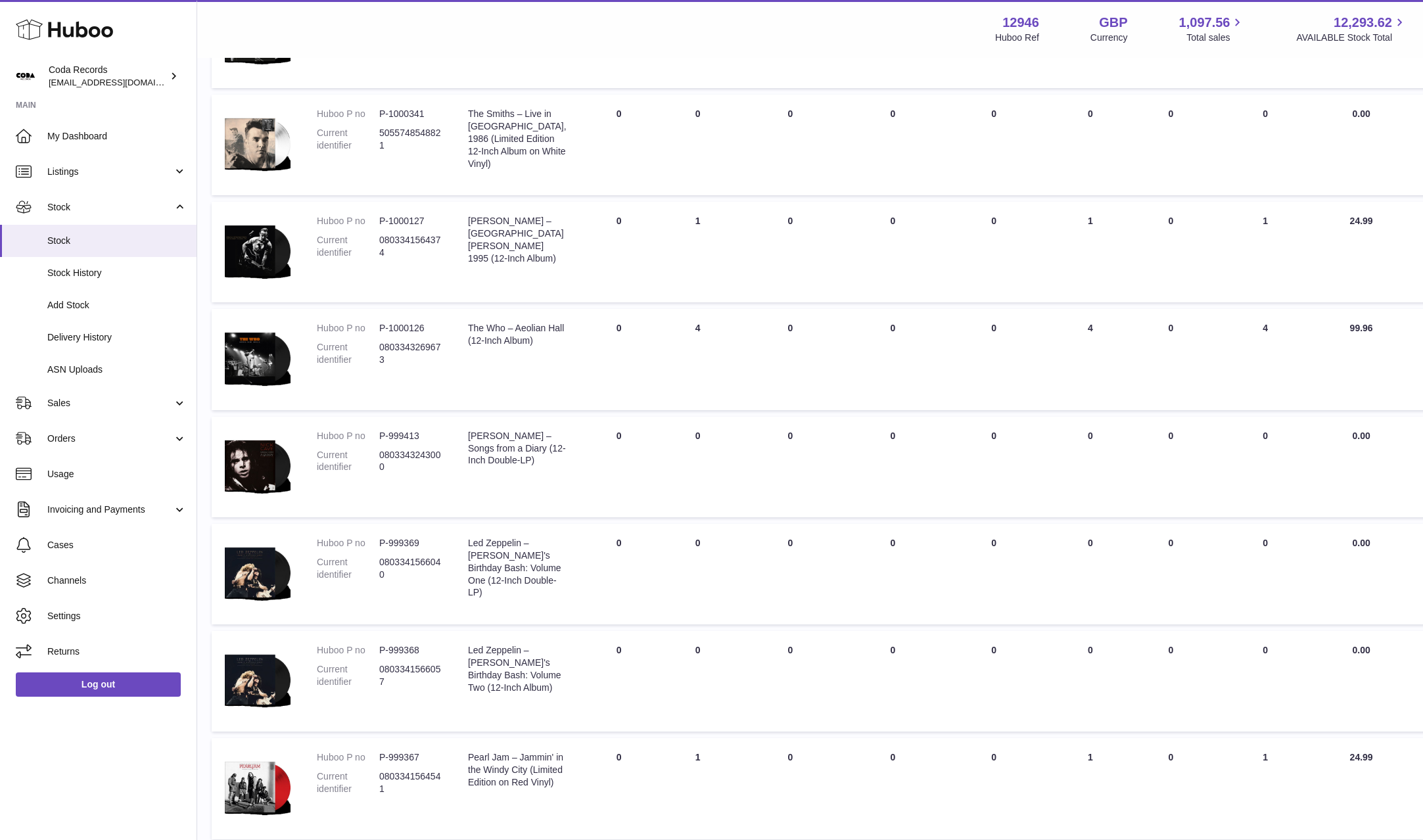
scroll to position [10353, 7]
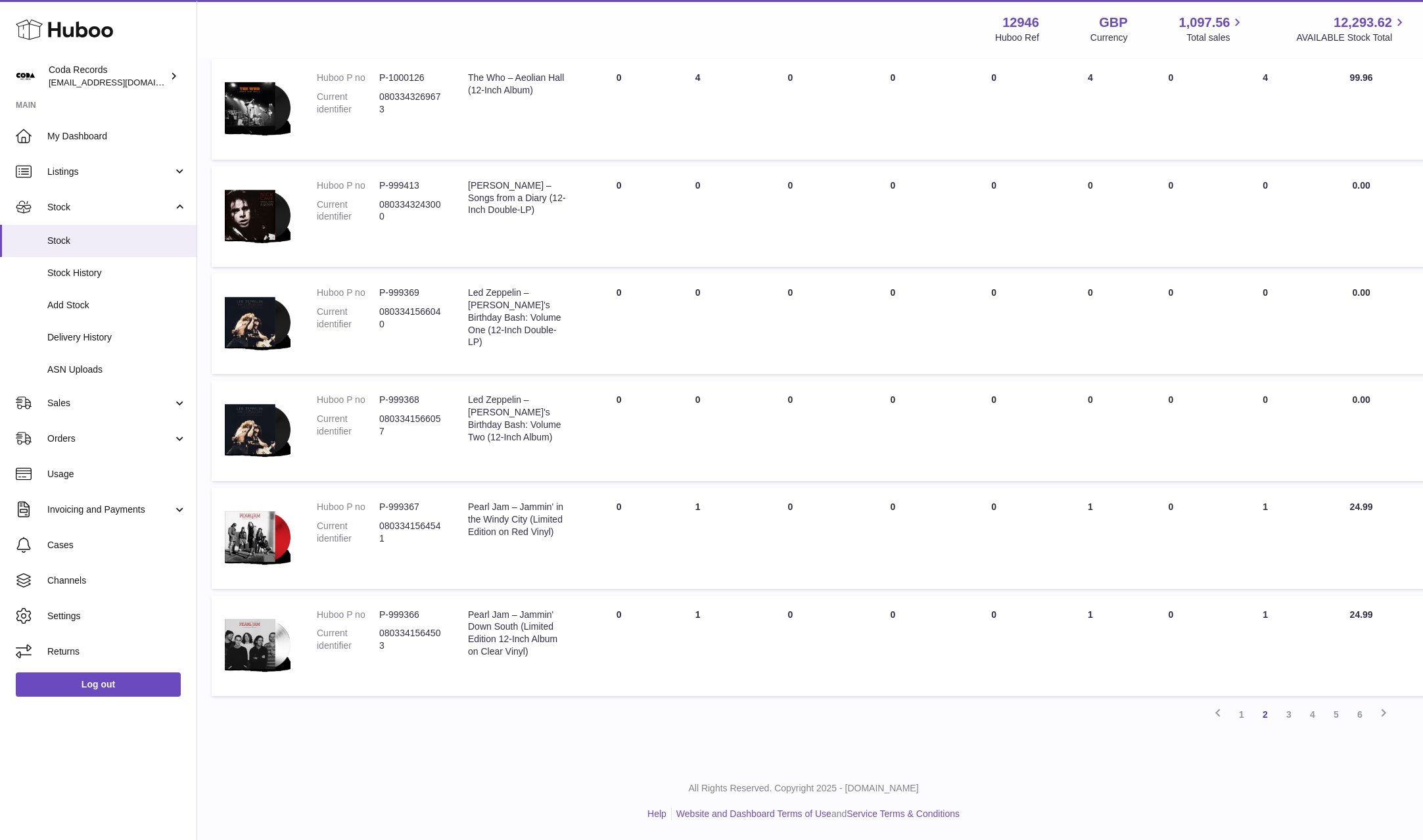
click at [1289, 716] on link "3" at bounding box center [1289, 713] width 23 height 23
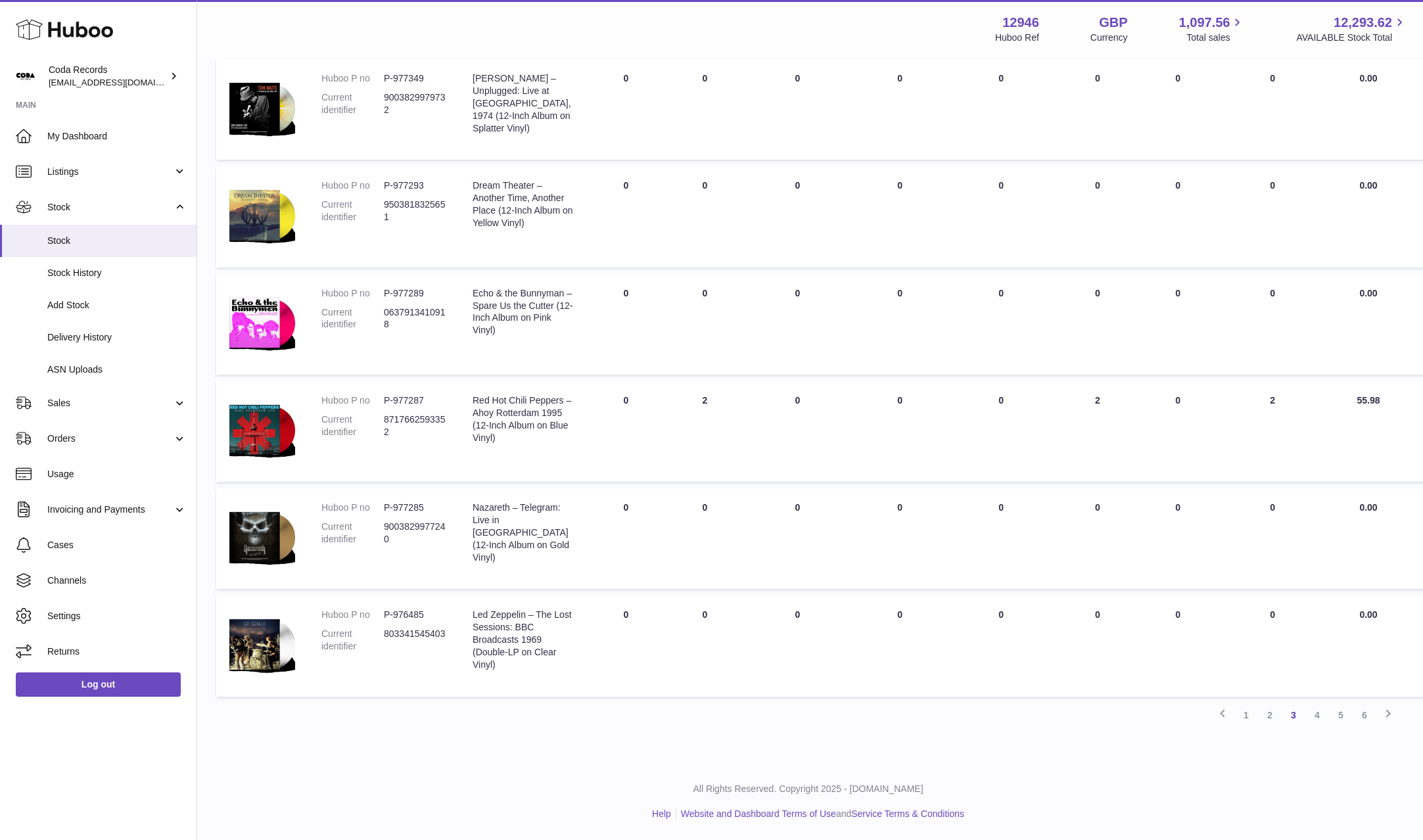
scroll to position [10402, 2]
click at [1313, 714] on link "4" at bounding box center [1317, 714] width 23 height 23
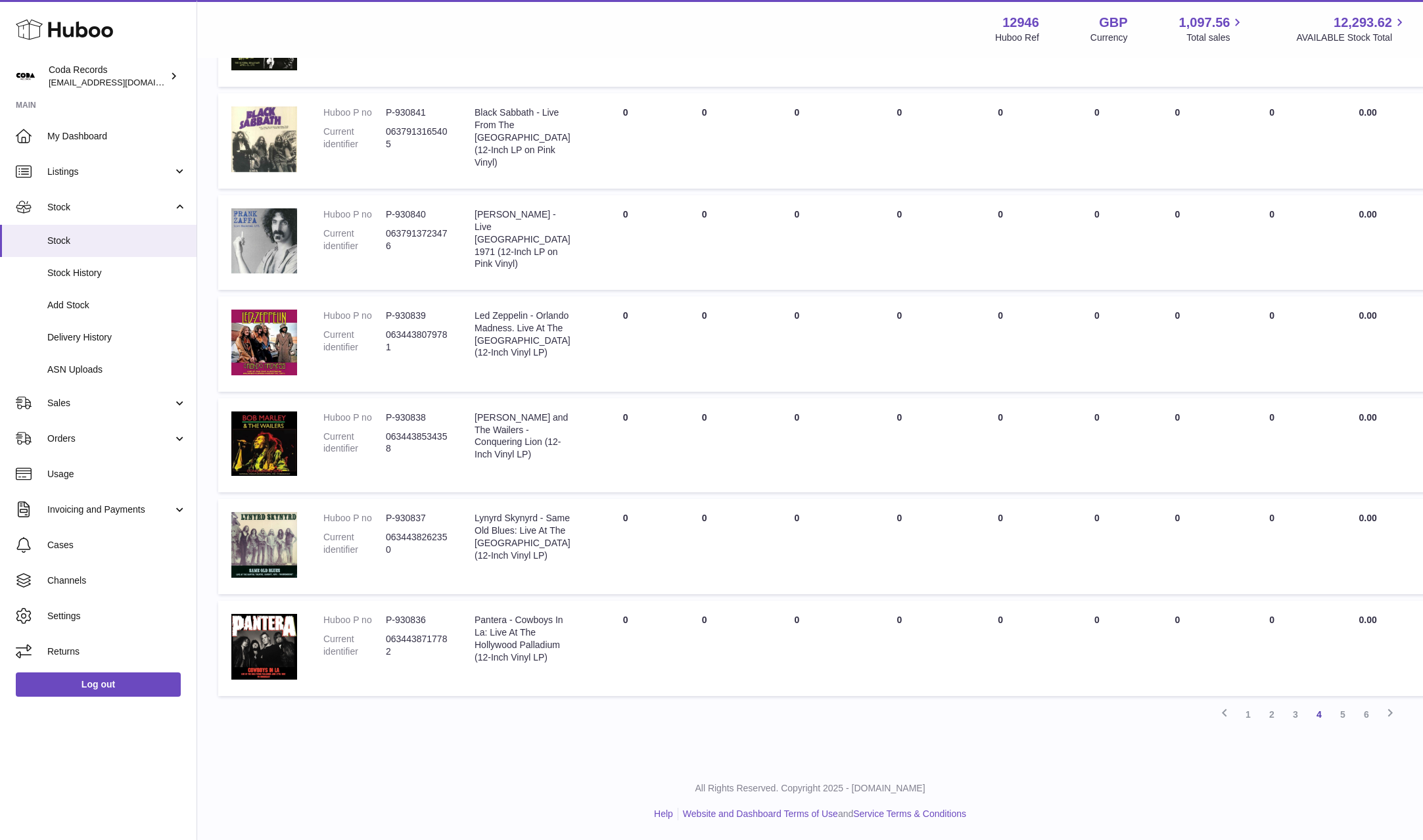
scroll to position [12890, 0]
click at [1345, 714] on link "5" at bounding box center [1342, 713] width 23 height 23
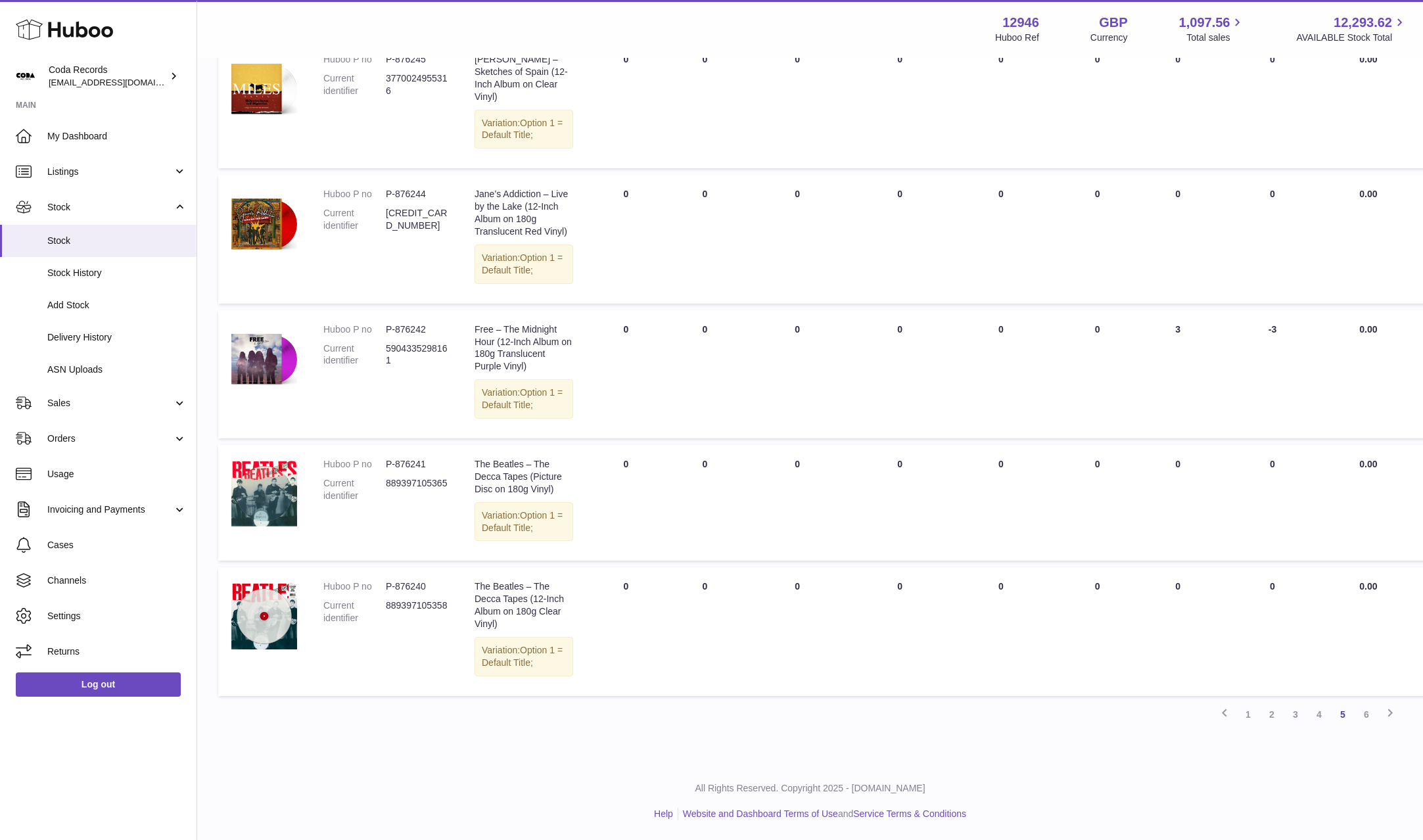
scroll to position [12313, 0]
click at [1366, 716] on link "6" at bounding box center [1366, 713] width 23 height 23
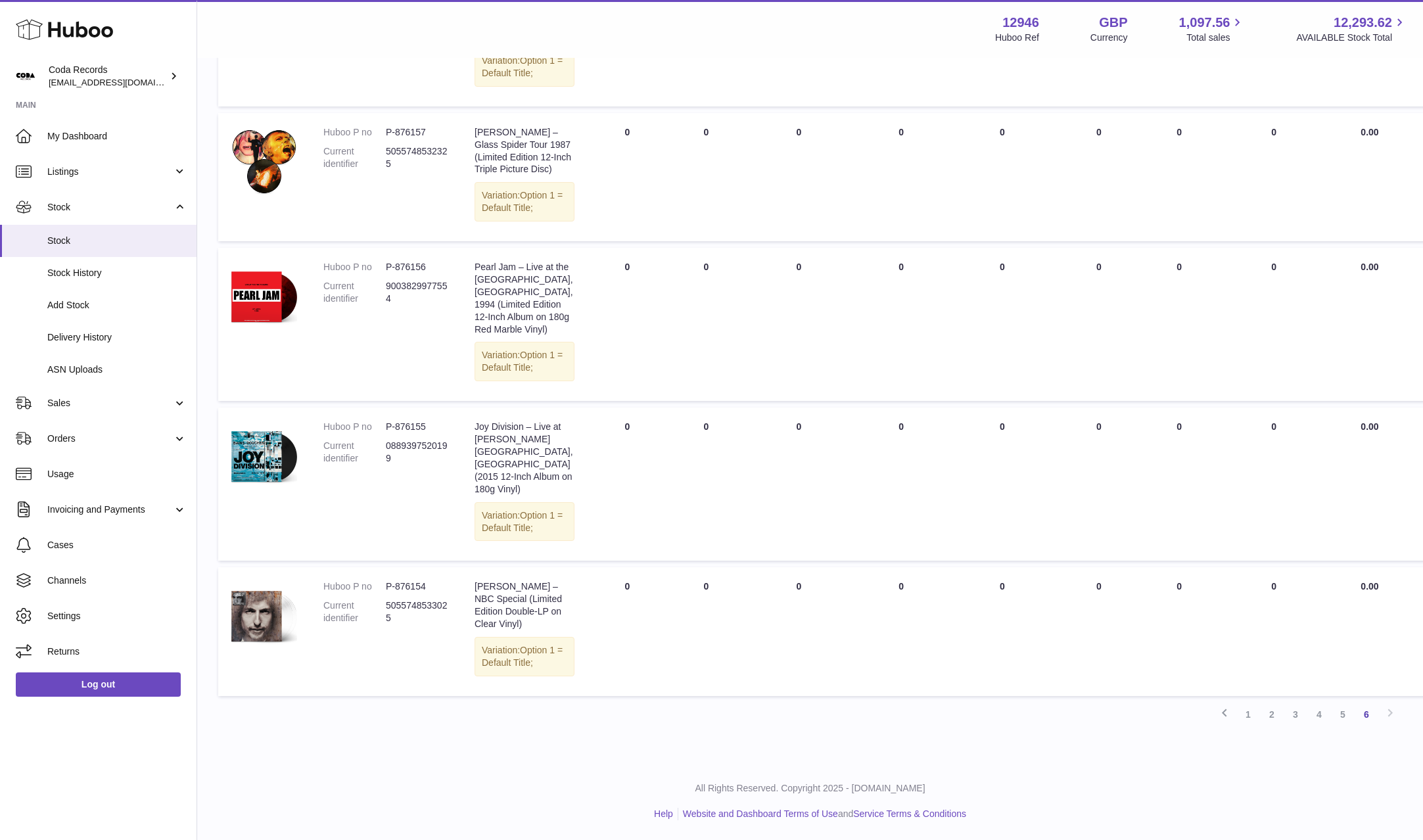
scroll to position [11315, 0]
click at [97, 410] on link "Sales" at bounding box center [98, 402] width 196 height 35
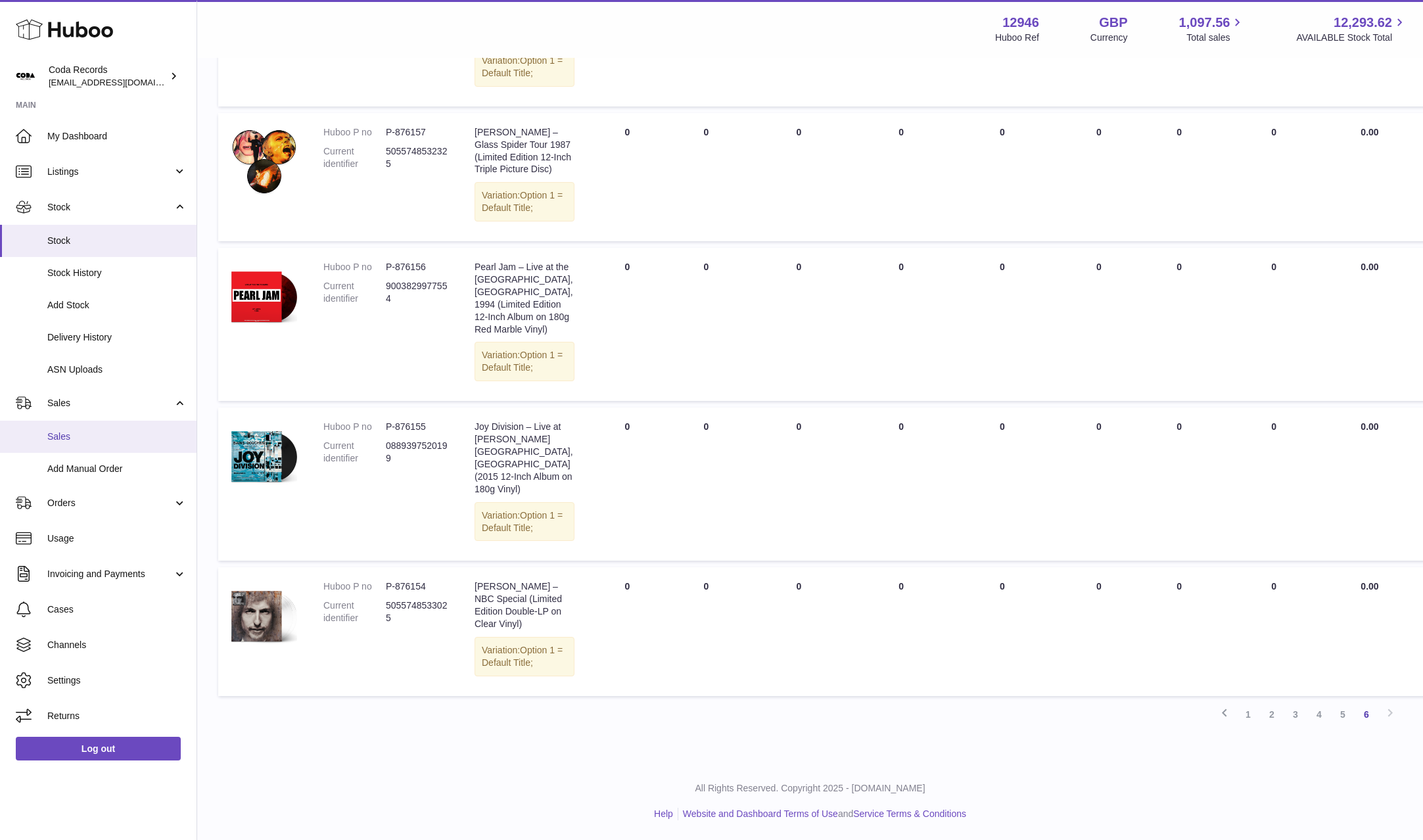
drag, startPoint x: 107, startPoint y: 425, endPoint x: 117, endPoint y: 424, distance: 10.0
click at [108, 425] on link "Sales" at bounding box center [98, 436] width 196 height 32
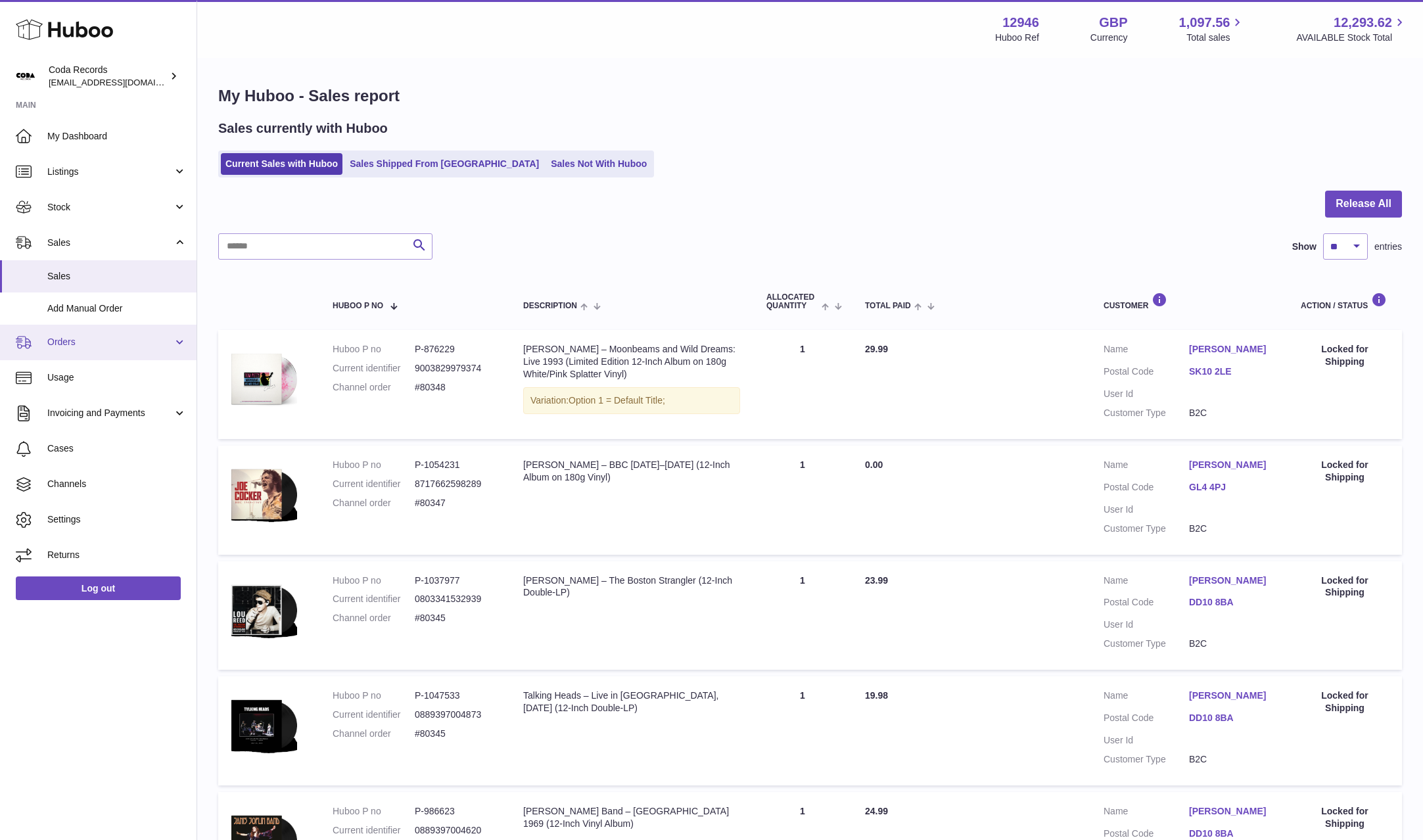
click at [84, 346] on span "Orders" at bounding box center [110, 342] width 126 height 13
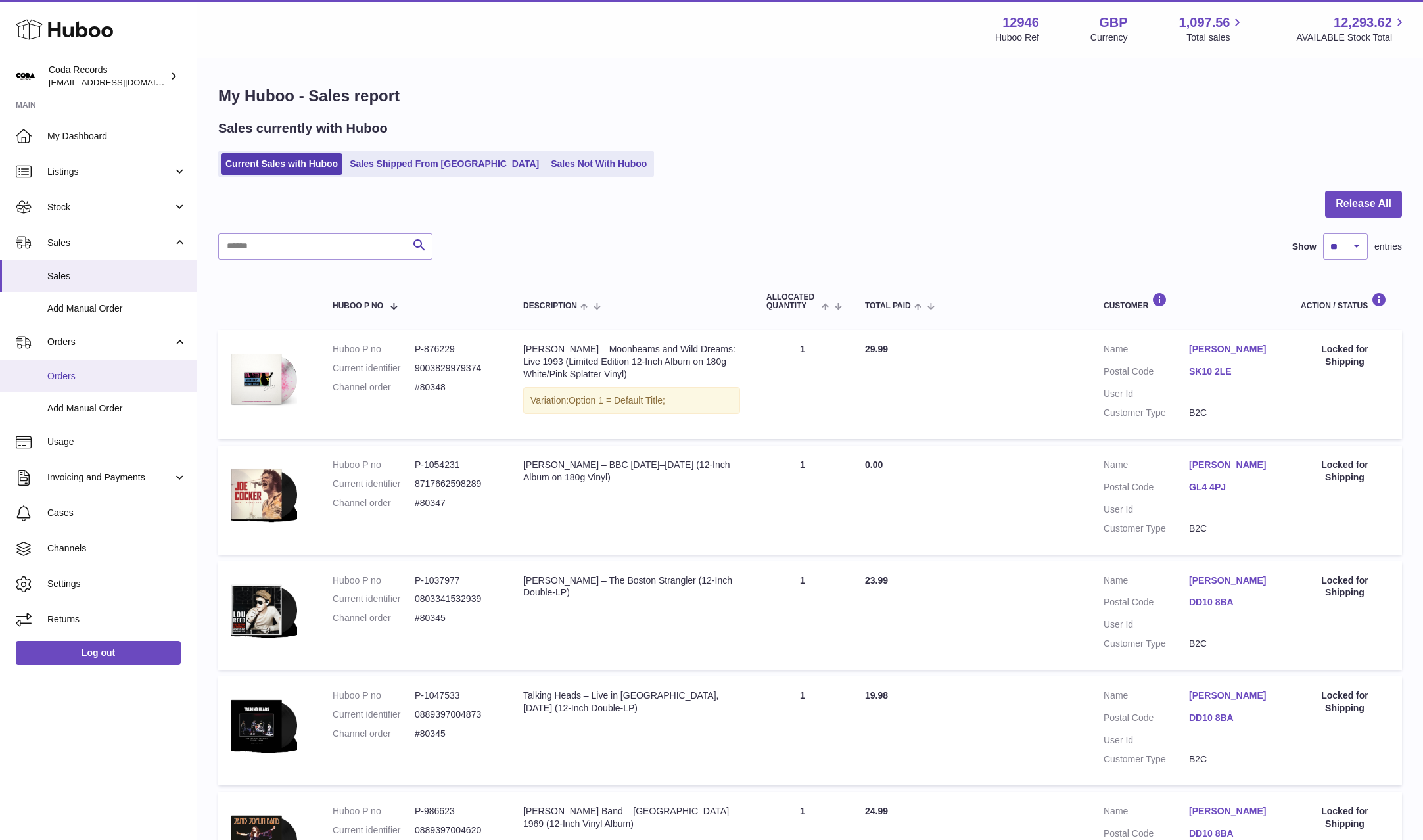
click at [90, 374] on span "Orders" at bounding box center [117, 376] width 139 height 13
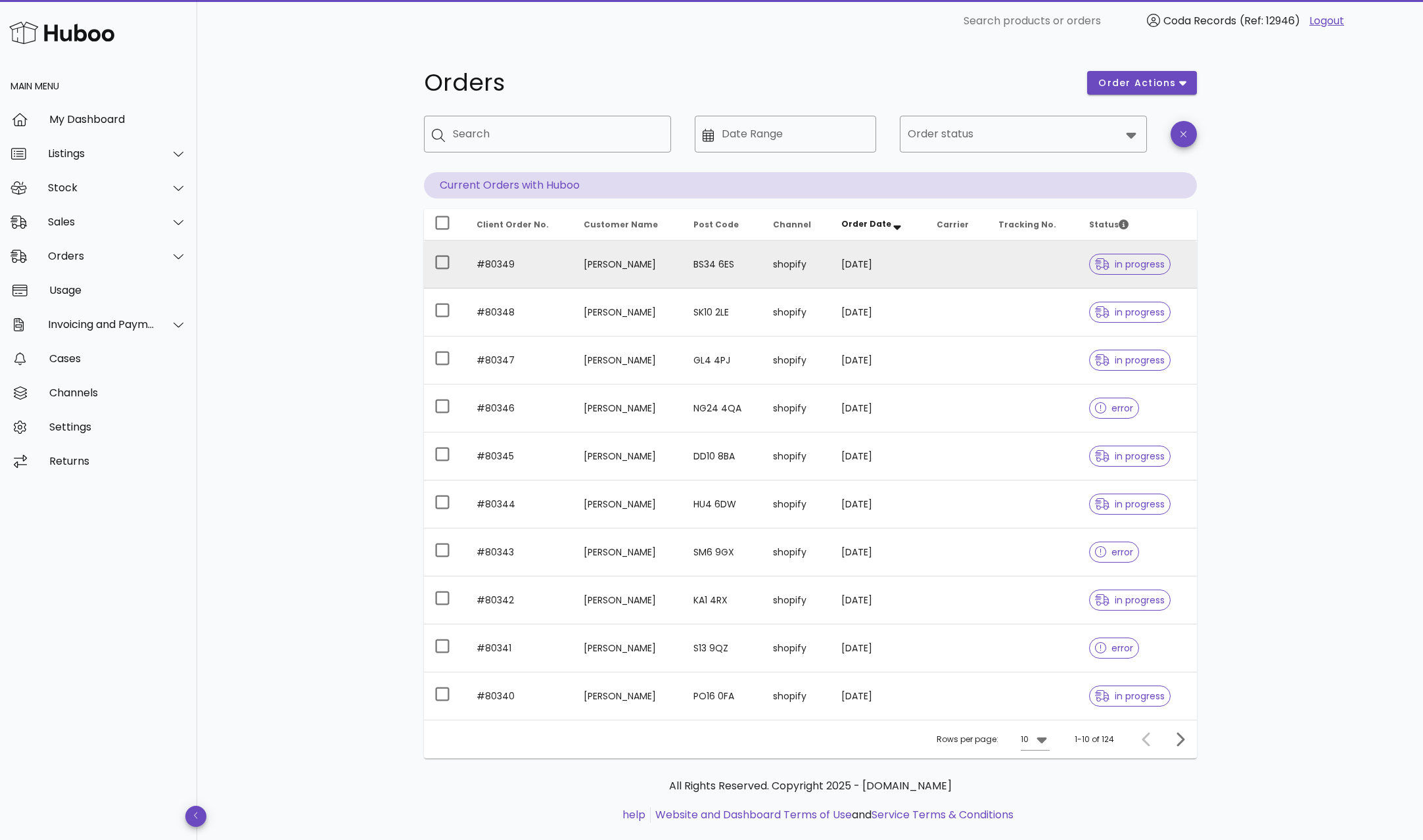
click at [610, 267] on td "Paul Healey" at bounding box center [628, 264] width 110 height 48
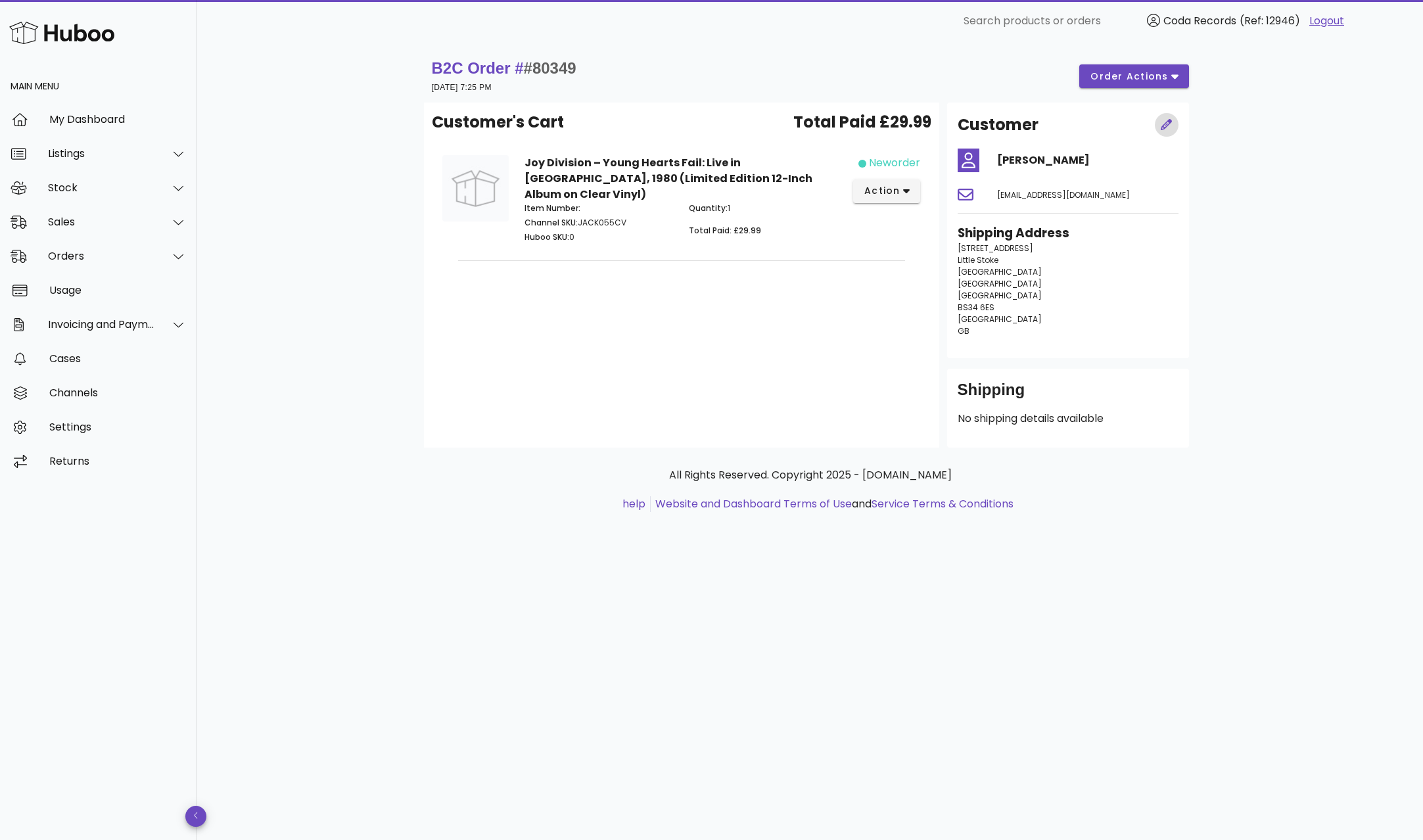
click at [1166, 120] on icon "button" at bounding box center [1167, 125] width 12 height 12
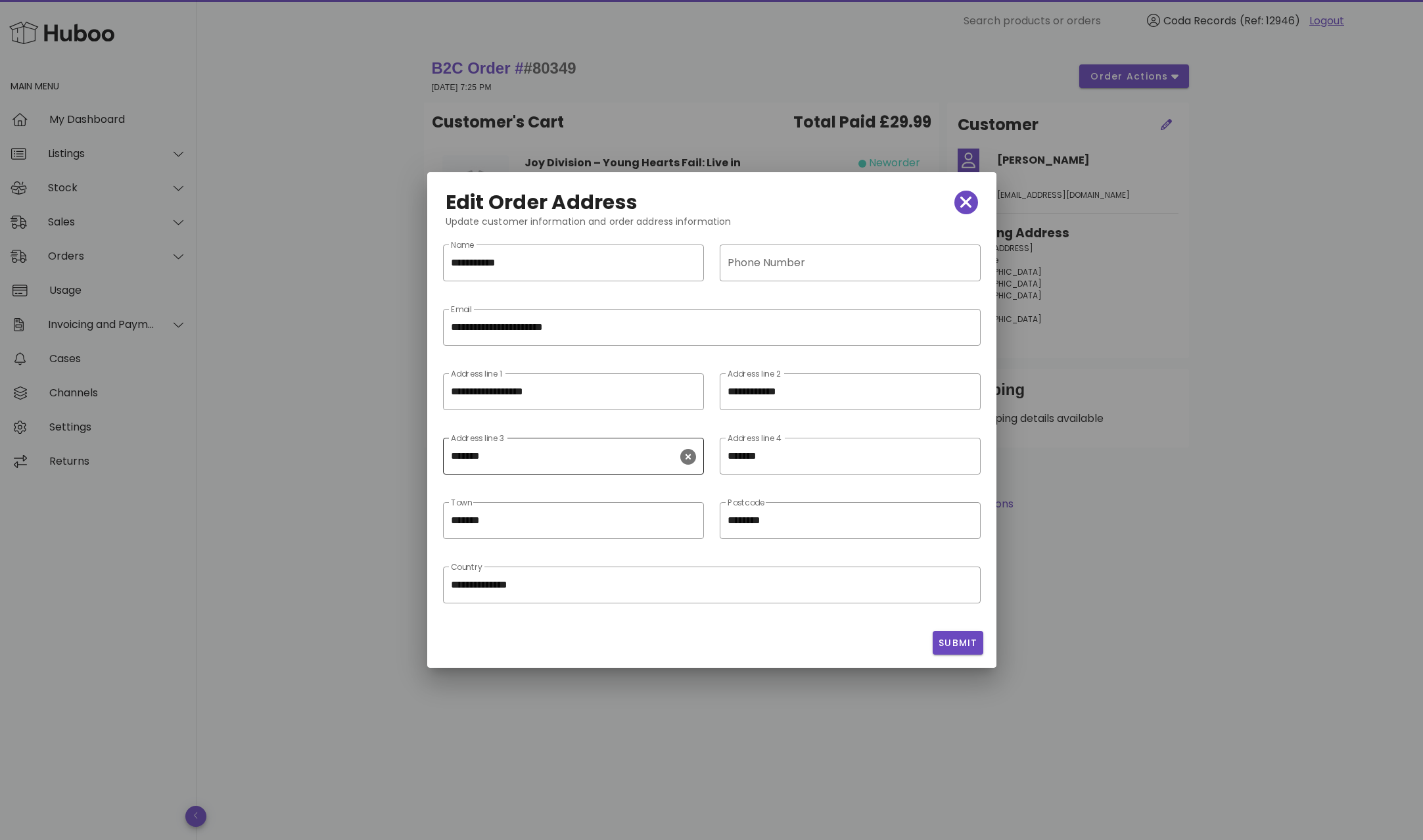
click at [689, 460] on icon "clear icon" at bounding box center [688, 457] width 15 height 15
click at [968, 460] on icon "clear icon" at bounding box center [965, 457] width 15 height 15
click at [965, 646] on span "Submit" at bounding box center [958, 643] width 40 height 14
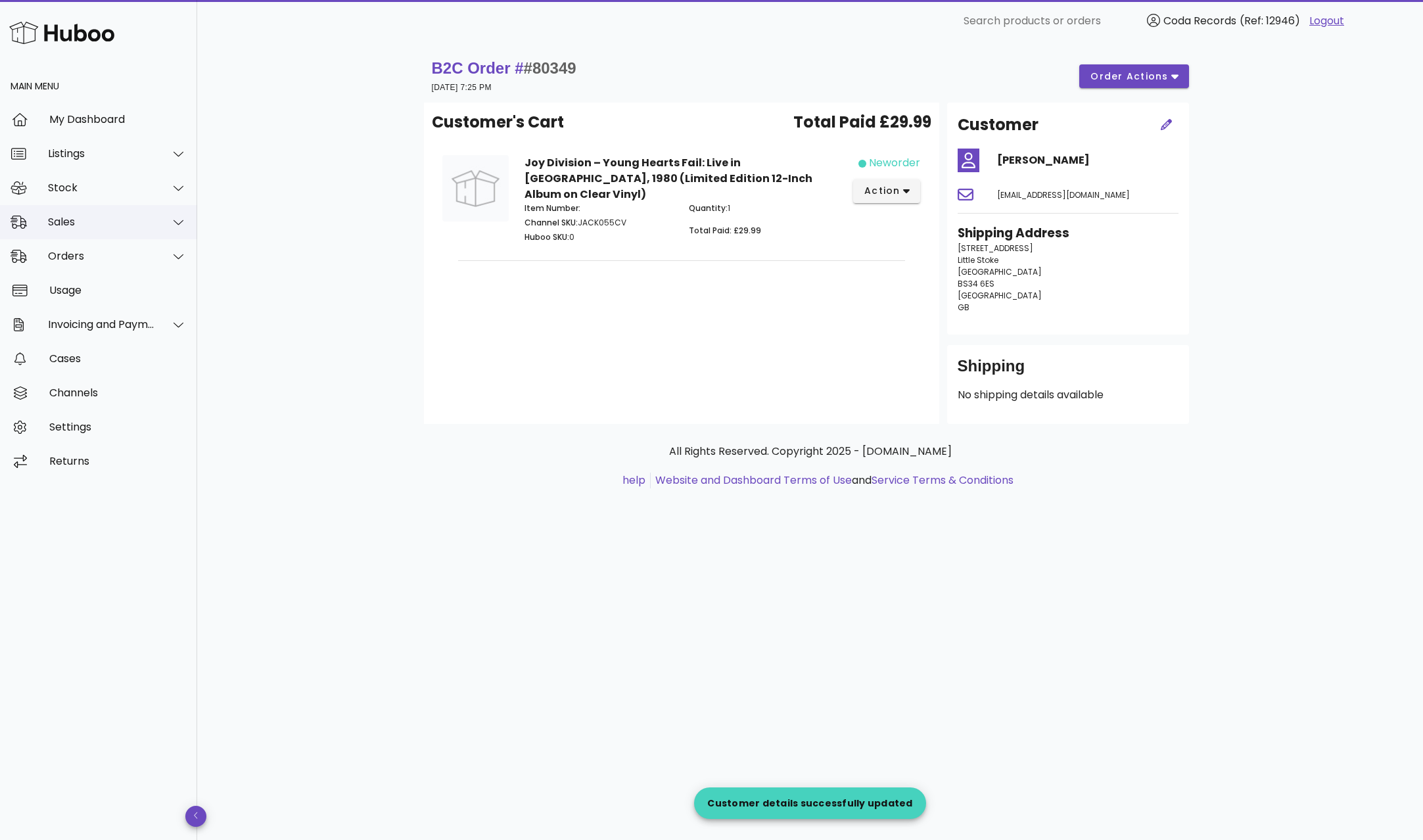
click at [134, 216] on div "Sales" at bounding box center [102, 221] width 107 height 13
click at [125, 251] on div "Sales" at bounding box center [117, 255] width 139 height 13
